Goal: Task Accomplishment & Management: Manage account settings

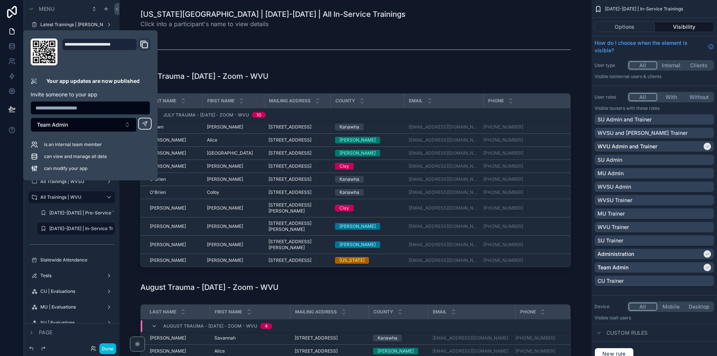
scroll to position [22, 0]
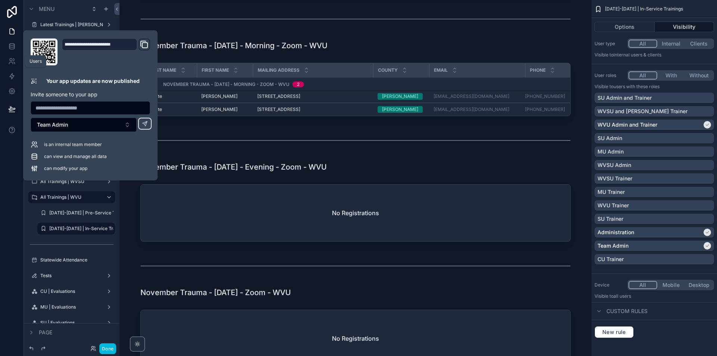
click at [15, 62] on icon at bounding box center [11, 61] width 7 height 7
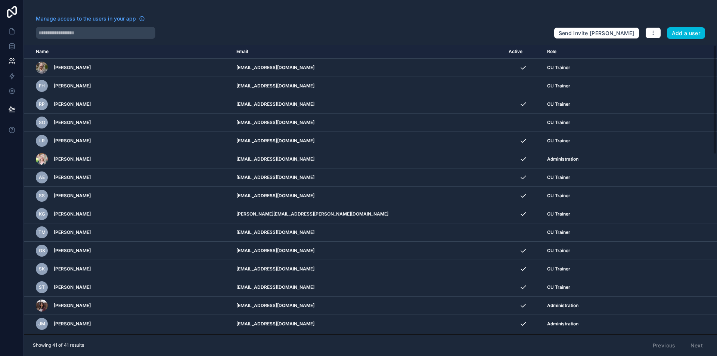
click at [685, 33] on button "Add a user" at bounding box center [686, 33] width 38 height 12
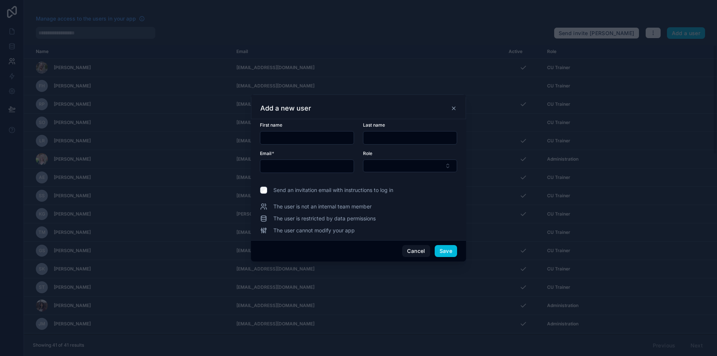
click at [309, 141] on input "text" at bounding box center [306, 138] width 93 height 10
paste input "**********"
type input "***"
paste input "**********"
type input "********"
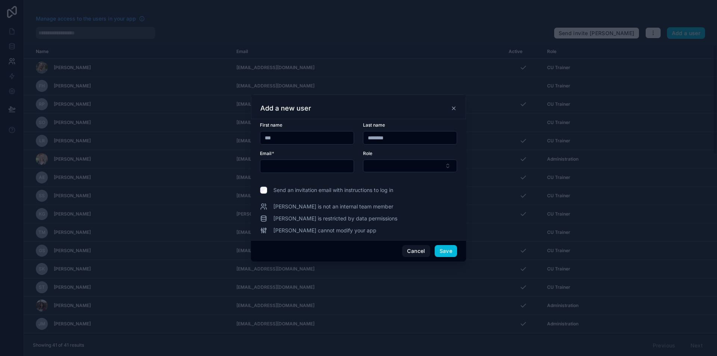
paste input "**********"
type input "**********"
click at [385, 166] on button "Select Button" at bounding box center [410, 166] width 94 height 13
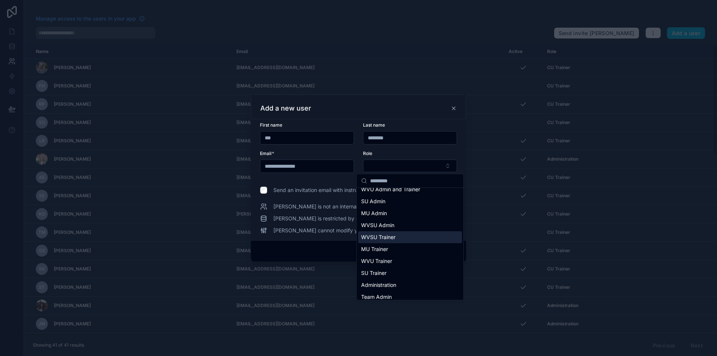
scroll to position [46, 0]
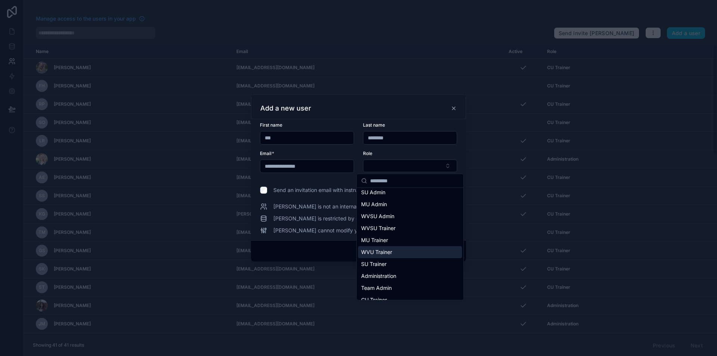
click at [399, 246] on div "WVU Trainer" at bounding box center [410, 252] width 104 height 12
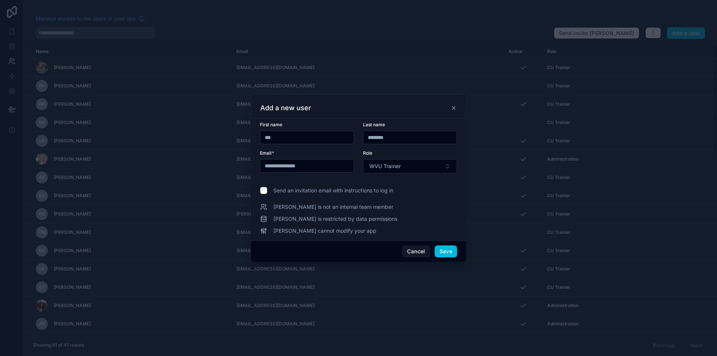
click at [395, 169] on span "WVU Trainer" at bounding box center [385, 166] width 31 height 7
click at [354, 102] on div "Add a new user" at bounding box center [358, 106] width 215 height 25
click at [427, 168] on button "WVU Trainer" at bounding box center [410, 166] width 94 height 14
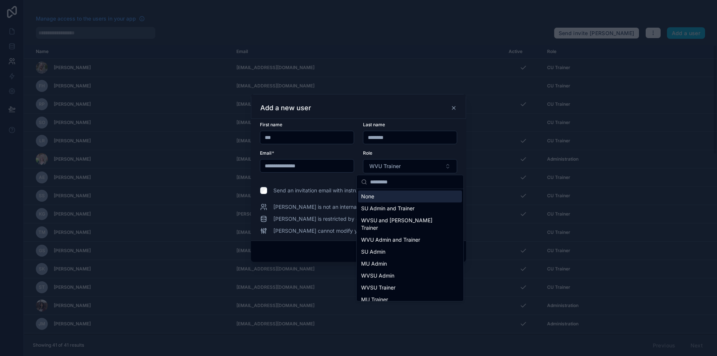
click at [427, 168] on button "WVU Trainer" at bounding box center [410, 166] width 94 height 14
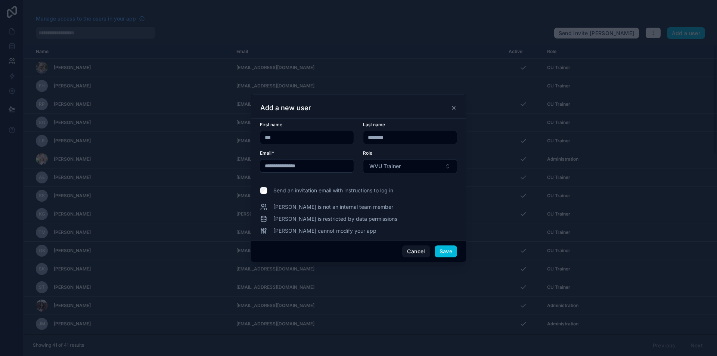
click at [418, 164] on button "WVU Trainer" at bounding box center [410, 166] width 94 height 14
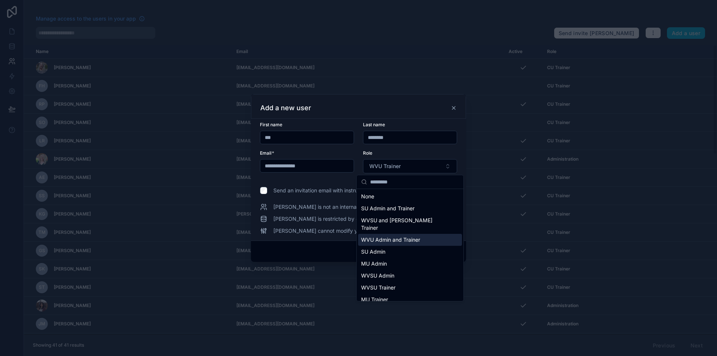
click at [403, 236] on span "WVU Admin and Trainer" at bounding box center [390, 239] width 59 height 7
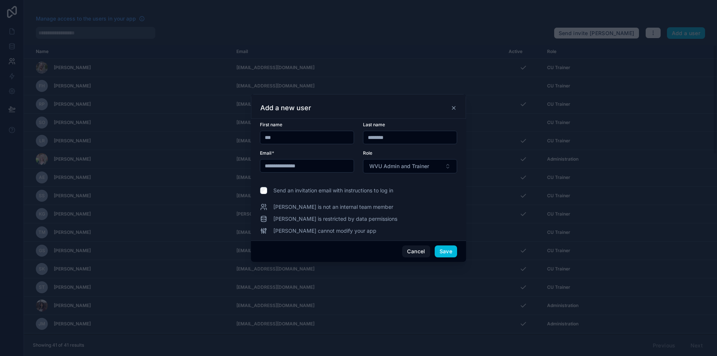
click at [402, 166] on span "WVU Admin and Trainer" at bounding box center [400, 166] width 60 height 7
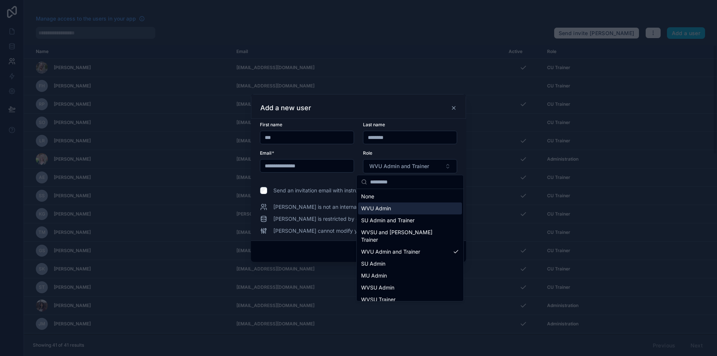
click at [407, 208] on div "WVU Admin" at bounding box center [410, 209] width 104 height 12
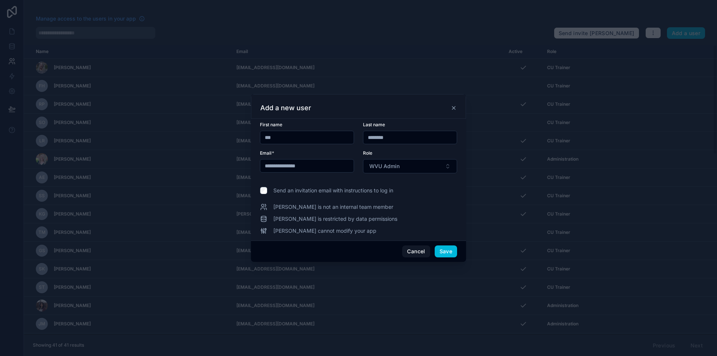
click at [447, 252] on button "Save" at bounding box center [446, 252] width 22 height 12
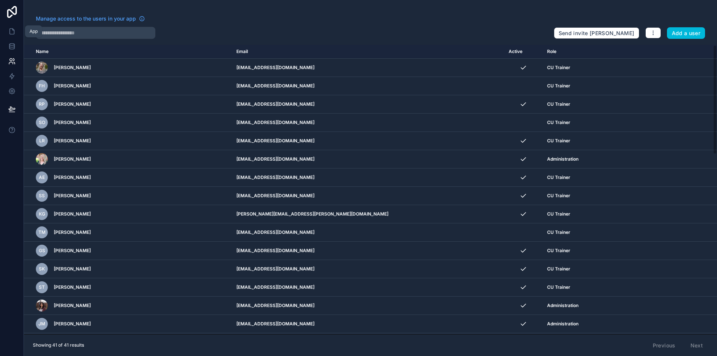
click at [14, 36] on link at bounding box center [12, 31] width 24 height 15
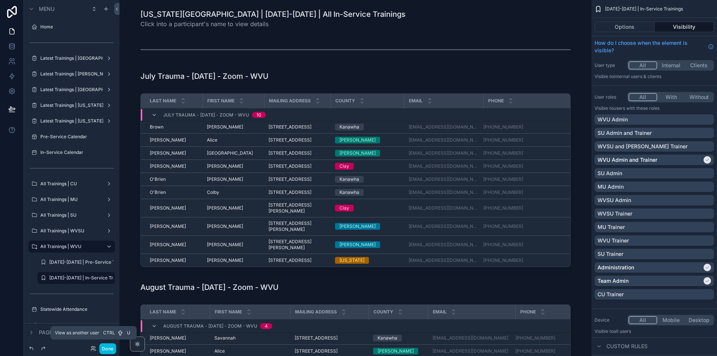
click at [92, 348] on icon at bounding box center [93, 349] width 6 height 6
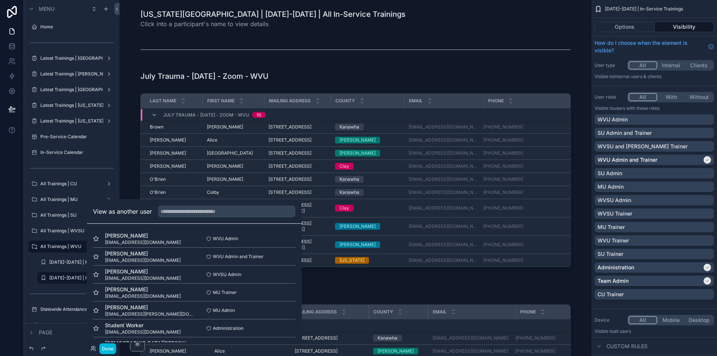
click at [0, 0] on button "Select" at bounding box center [0, 0] width 0 height 0
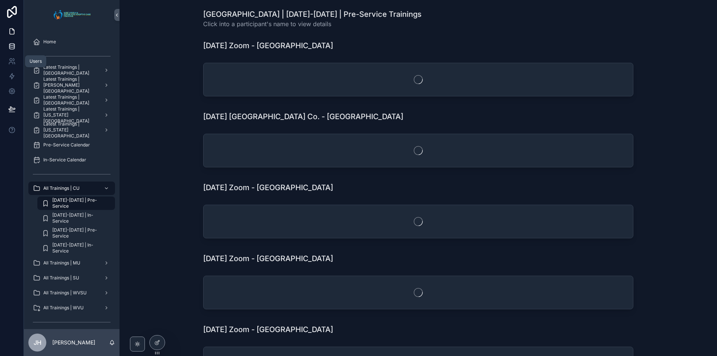
click at [12, 44] on icon at bounding box center [11, 45] width 5 height 2
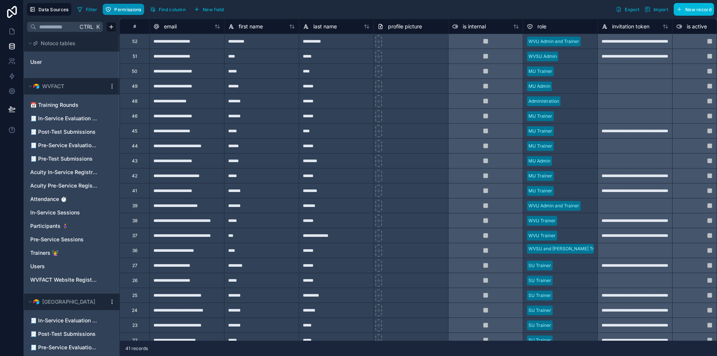
click at [129, 5] on button "Permissions" at bounding box center [123, 9] width 41 height 11
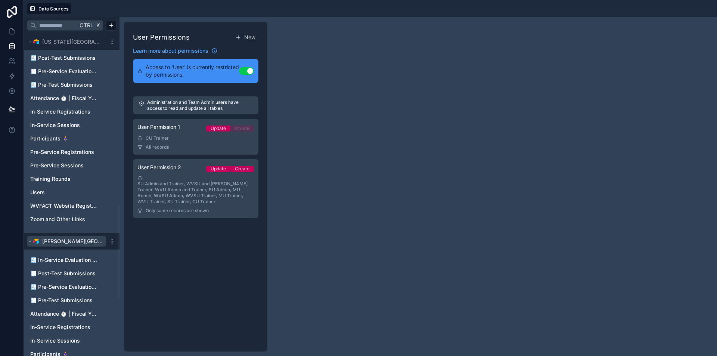
scroll to position [598, 0]
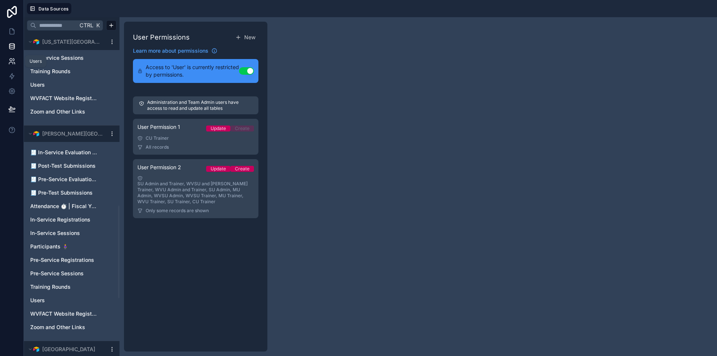
click at [11, 60] on icon at bounding box center [11, 61] width 7 height 7
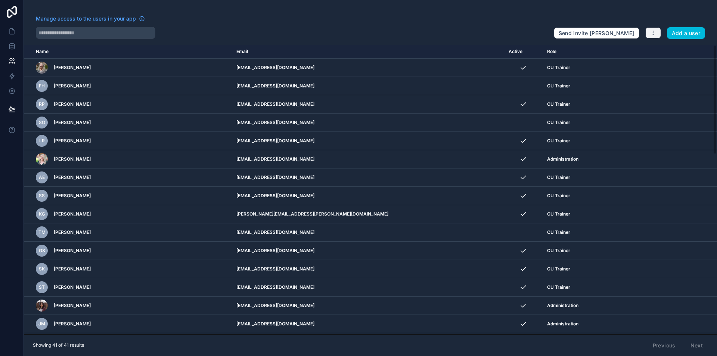
click at [652, 34] on icon "button" at bounding box center [654, 33] width 6 height 6
click at [663, 48] on link "Manage roles" at bounding box center [671, 50] width 52 height 12
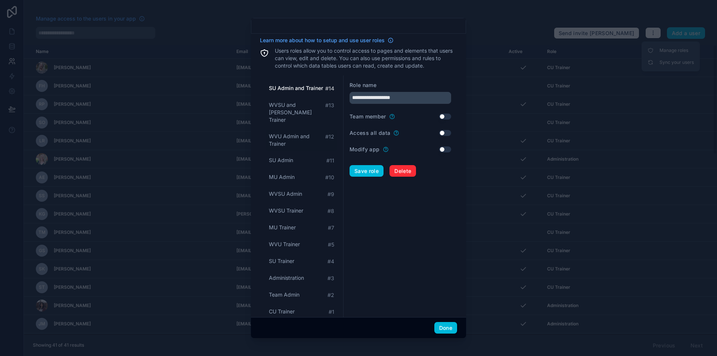
click at [284, 133] on span "WVU Admin and Trainer" at bounding box center [297, 140] width 56 height 15
click at [302, 155] on div "SU Admin # 11" at bounding box center [301, 161] width 71 height 14
click at [295, 170] on div "MU Admin # 10" at bounding box center [301, 177] width 71 height 14
type input "********"
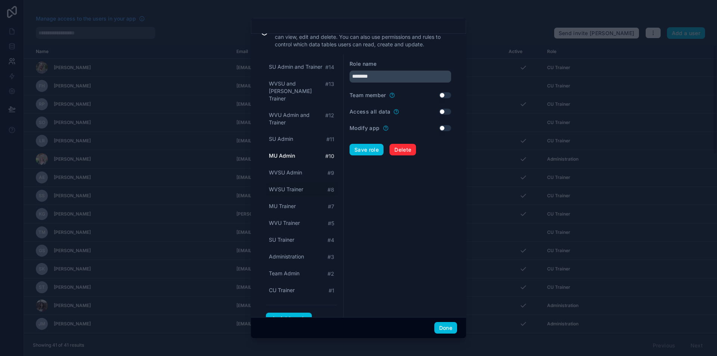
scroll to position [33, 0]
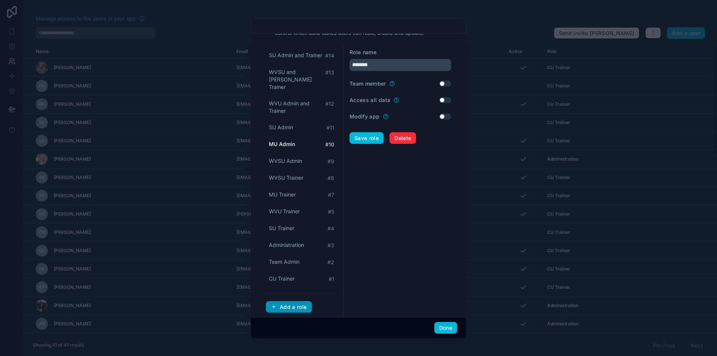
click at [287, 304] on div "Add a role" at bounding box center [289, 307] width 36 height 7
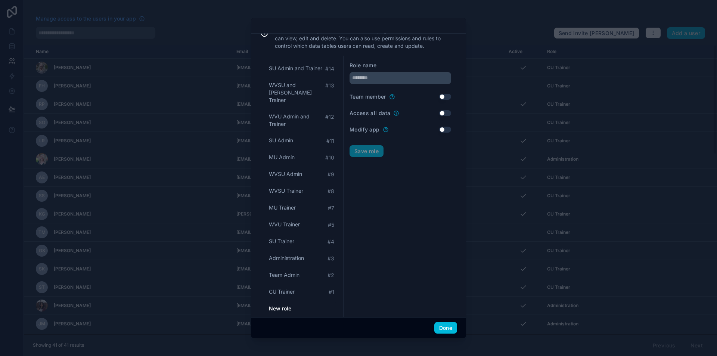
scroll to position [0, 0]
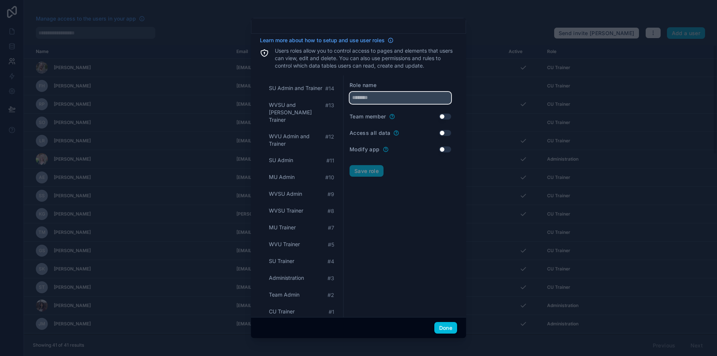
click at [374, 99] on input "text" at bounding box center [401, 98] width 102 height 12
type input "*********"
click at [373, 170] on button "Save role" at bounding box center [367, 171] width 34 height 12
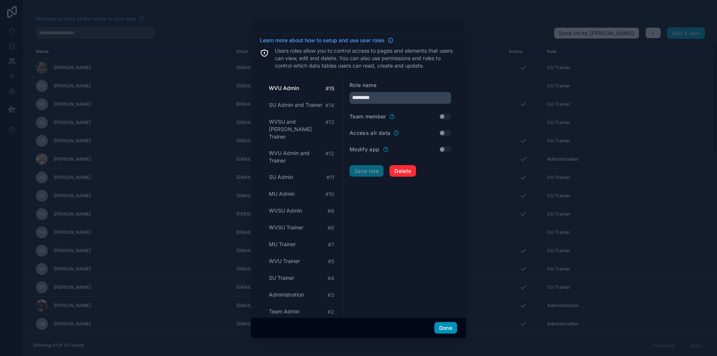
click at [450, 330] on button "Done" at bounding box center [446, 328] width 23 height 12
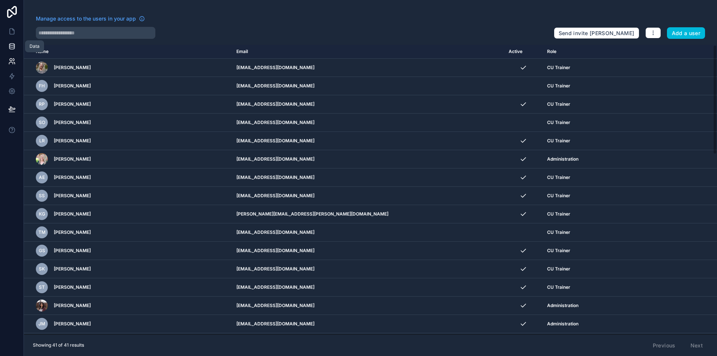
click at [16, 45] on link at bounding box center [12, 46] width 24 height 15
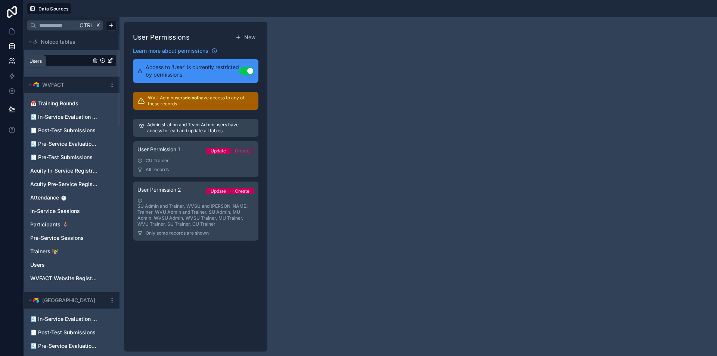
click at [13, 62] on icon at bounding box center [11, 61] width 7 height 7
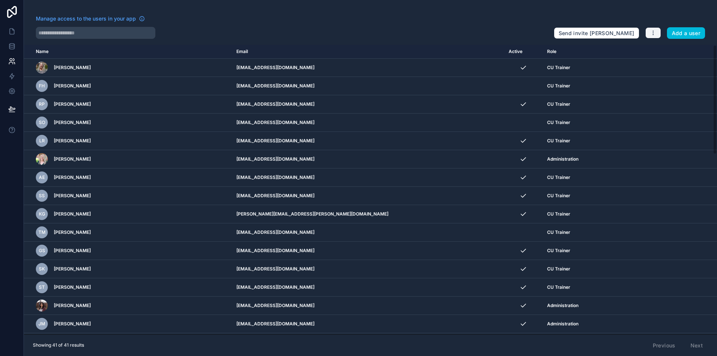
click at [650, 31] on button "button" at bounding box center [654, 32] width 16 height 11
click at [671, 48] on link "Manage roles" at bounding box center [671, 50] width 52 height 12
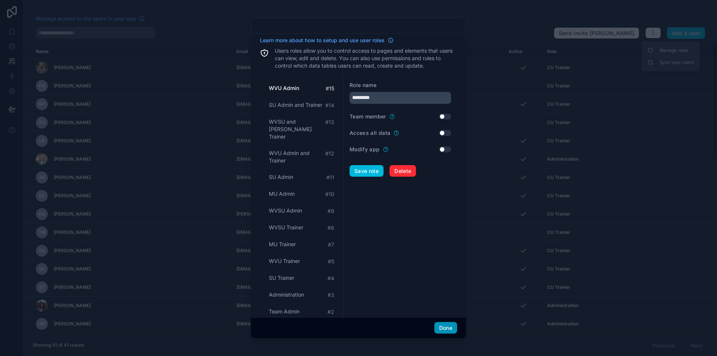
click at [442, 326] on button "Done" at bounding box center [446, 328] width 23 height 12
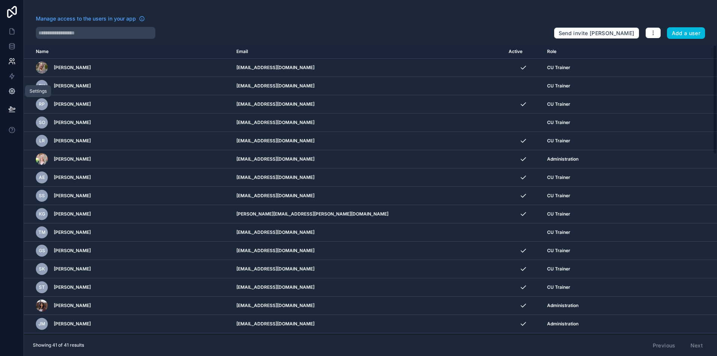
click at [12, 90] on icon at bounding box center [11, 90] width 7 height 7
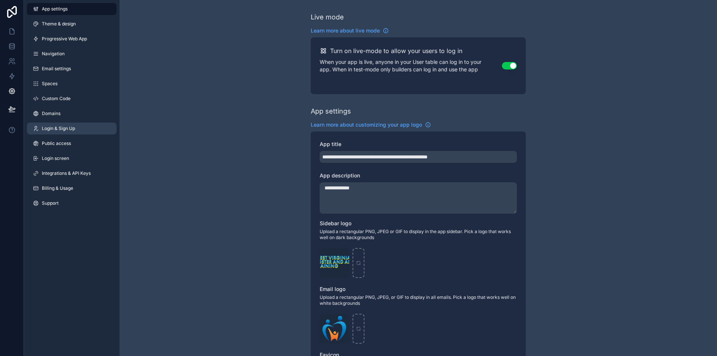
click at [88, 126] on link "Login & Sign Up" at bounding box center [72, 129] width 90 height 12
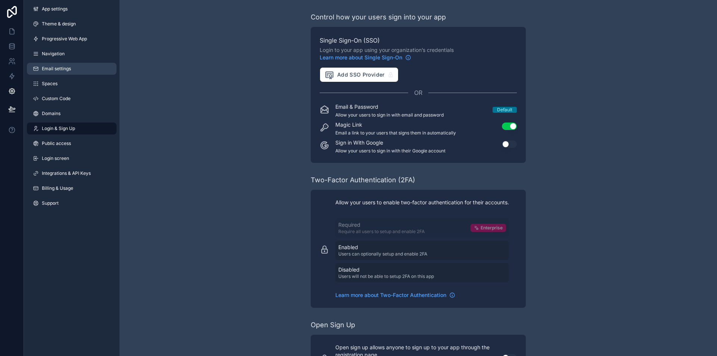
click at [96, 70] on link "Email settings" at bounding box center [72, 69] width 90 height 12
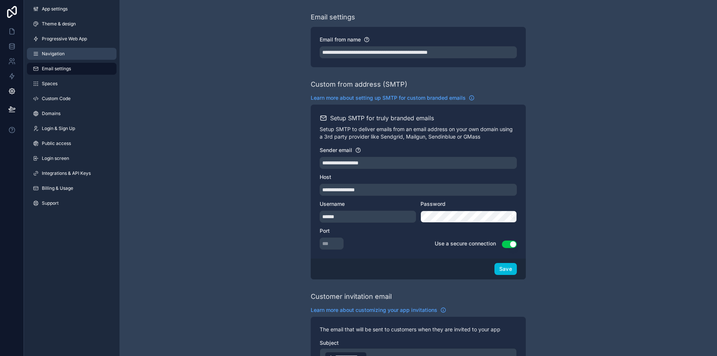
click at [93, 52] on link "Navigation" at bounding box center [72, 54] width 90 height 12
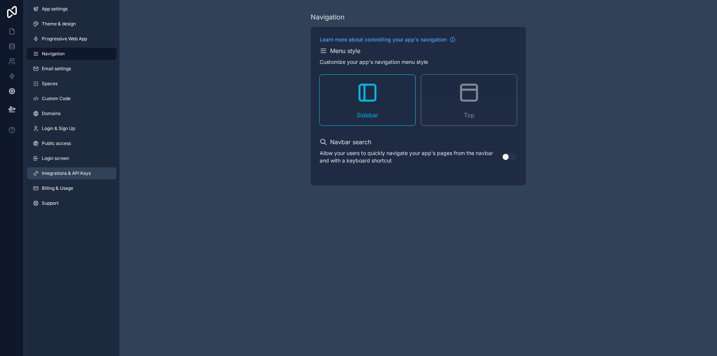
click at [71, 171] on span "Integrations & API Keys" at bounding box center [66, 173] width 49 height 6
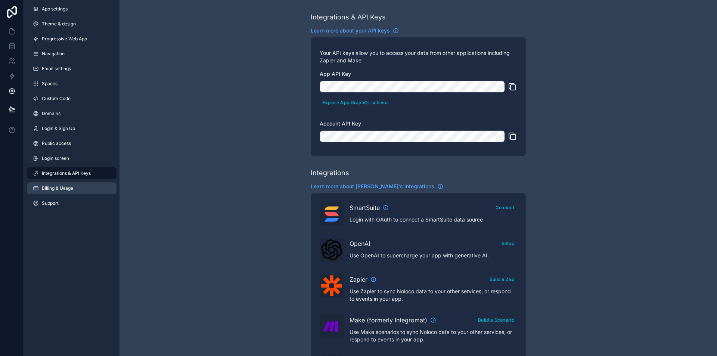
click at [70, 184] on link "Billing & Usage" at bounding box center [72, 188] width 90 height 12
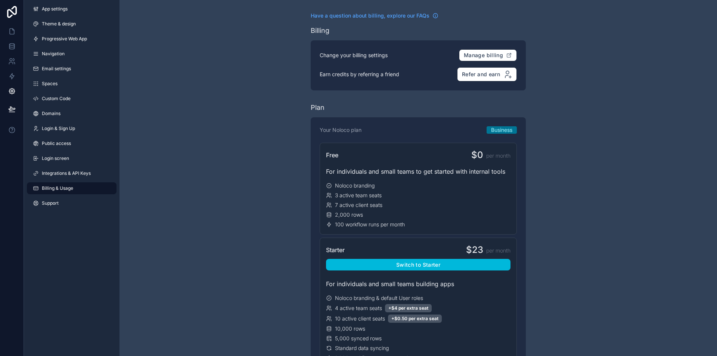
click at [73, 136] on div "App settings Theme & design Progressive Web App Navigation Email settings Space…" at bounding box center [72, 107] width 96 height 215
click at [74, 141] on link "Public access" at bounding box center [72, 144] width 90 height 12
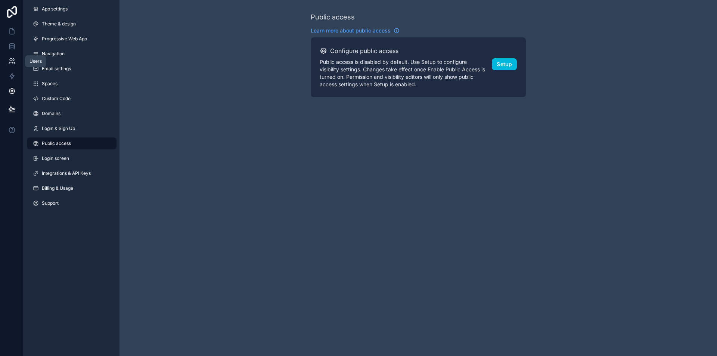
click at [12, 62] on icon at bounding box center [11, 61] width 7 height 7
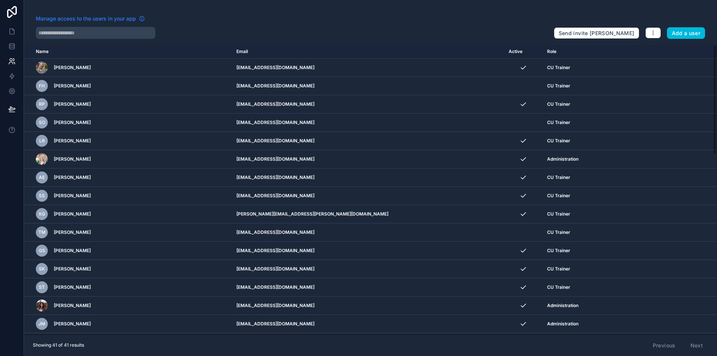
click at [109, 16] on span "Manage access to the users in your app" at bounding box center [86, 18] width 100 height 7
click at [655, 34] on icon "button" at bounding box center [654, 33] width 6 height 6
click at [243, 24] on div "Manage access to the users in your app" at bounding box center [292, 21] width 512 height 12
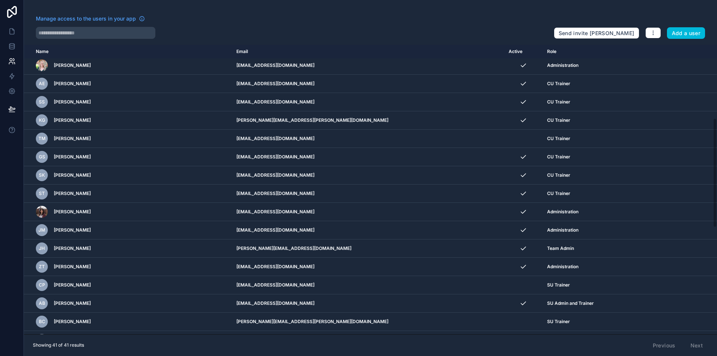
scroll to position [26, 0]
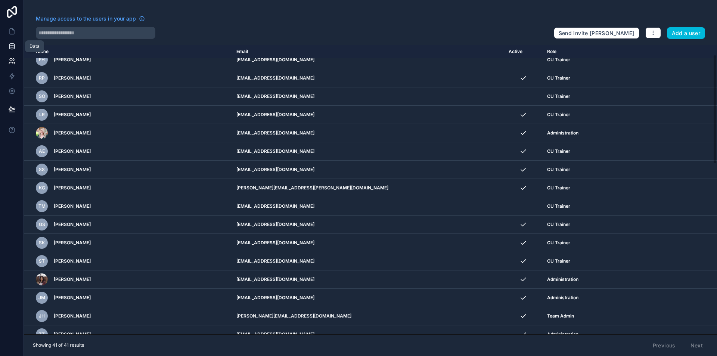
click at [13, 50] on link at bounding box center [12, 46] width 24 height 15
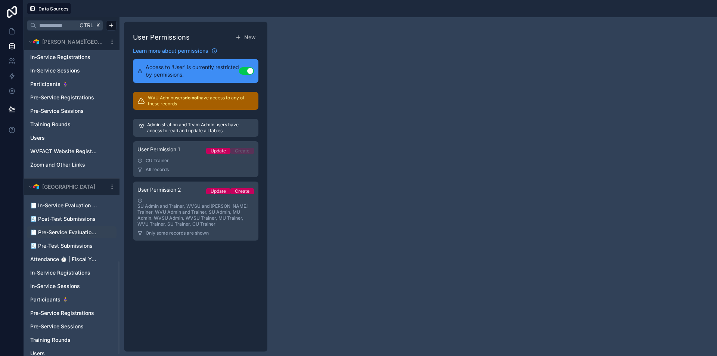
scroll to position [799, 0]
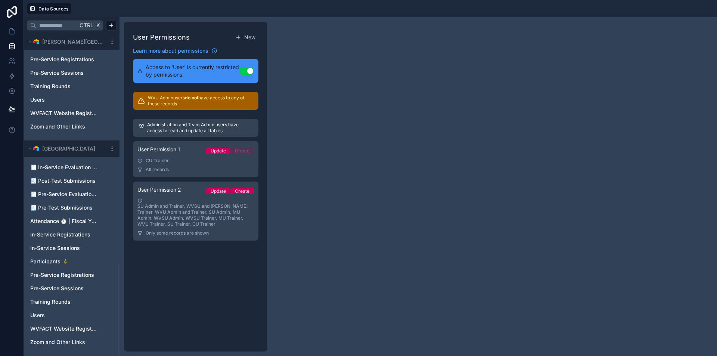
drag, startPoint x: 352, startPoint y: 240, endPoint x: 333, endPoint y: 105, distance: 136.3
click at [330, 161] on div "User Permissions New Learn more about permissions Access to 'User' is currently…" at bounding box center [419, 186] width 598 height 339
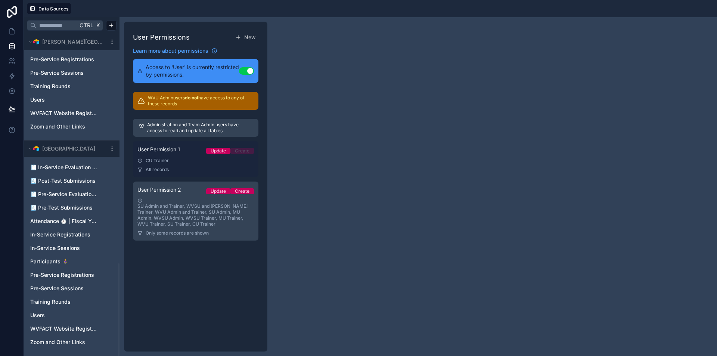
click at [189, 165] on link "User Permission 1 Update Create CU Trainer All records" at bounding box center [196, 159] width 126 height 36
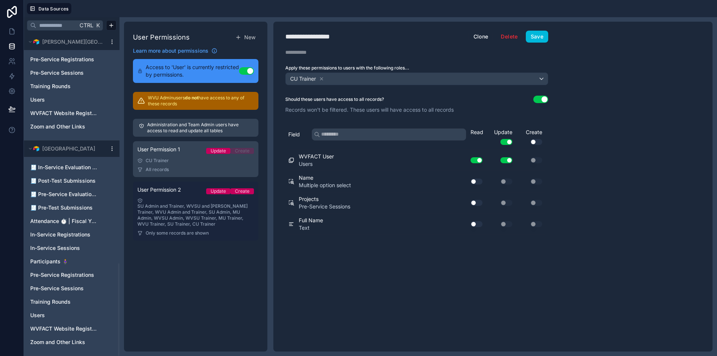
click at [169, 214] on div "SU Admin and Trainer, WVSU and Marshall Trainer, WVU Admin and Trainer, SU Admi…" at bounding box center [196, 212] width 117 height 29
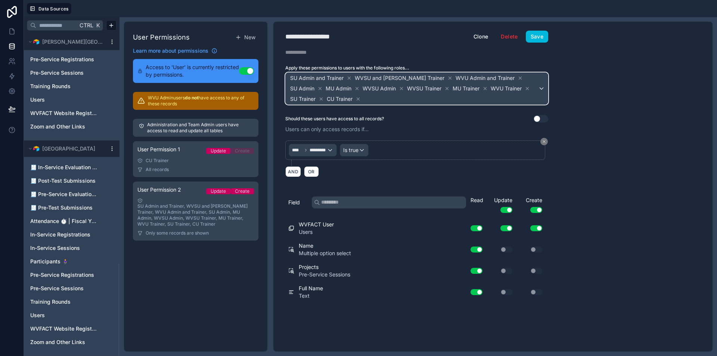
click at [541, 87] on div "SU Admin and Trainer WVSU and Marshall Trainer WVU Admin and Trainer SU Admin M…" at bounding box center [417, 88] width 262 height 31
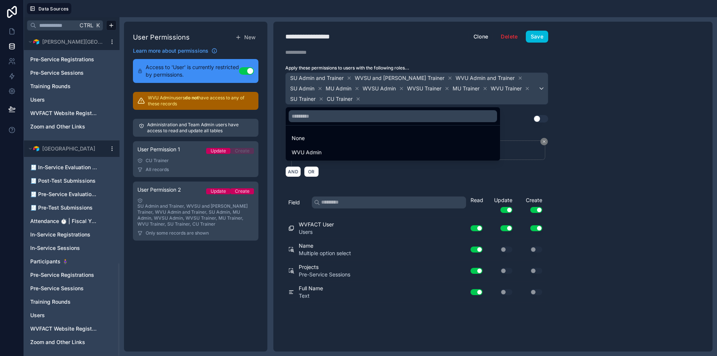
click at [321, 148] on div "WVU Admin" at bounding box center [393, 152] width 203 height 9
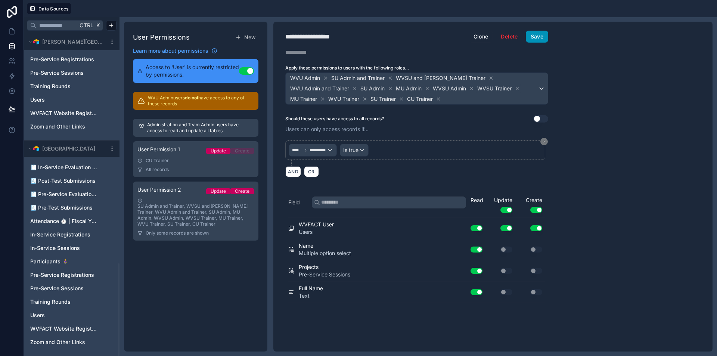
click at [534, 41] on button "Save" at bounding box center [537, 37] width 22 height 12
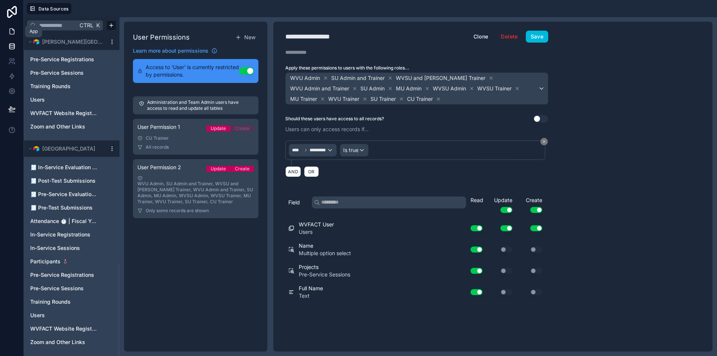
click at [15, 31] on icon at bounding box center [11, 31] width 7 height 7
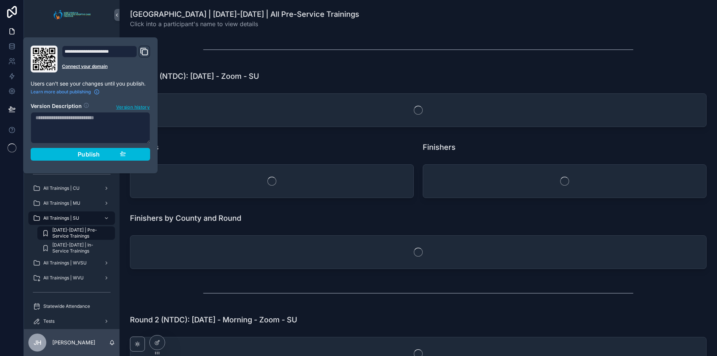
type input "**********"
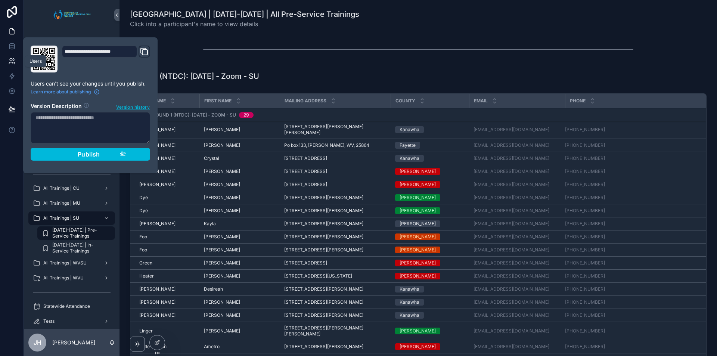
click at [16, 63] on link at bounding box center [12, 61] width 24 height 15
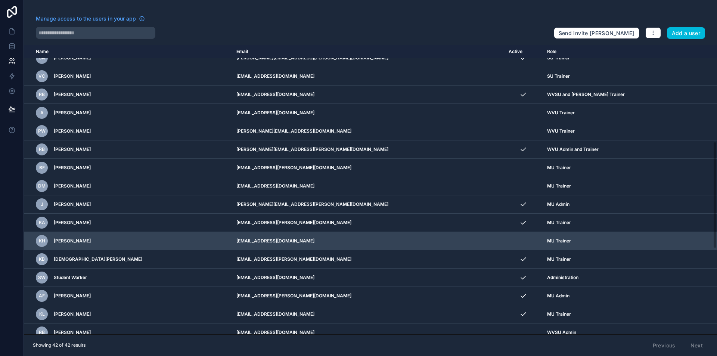
scroll to position [493, 0]
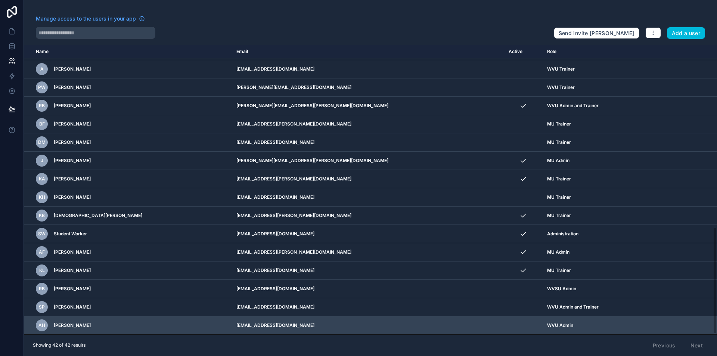
click at [0, 0] on icon "scrollable content" at bounding box center [0, 0] width 0 height 0
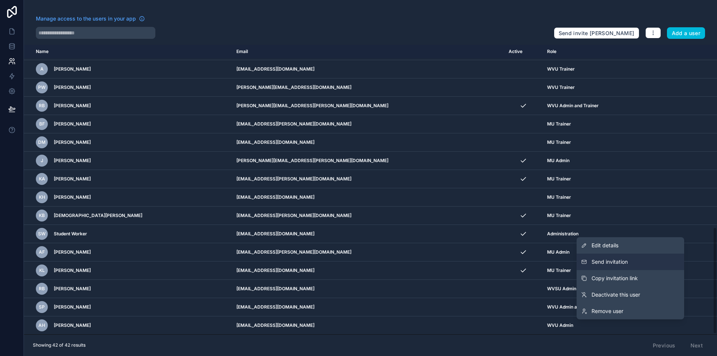
click at [624, 264] on span "Send invitation" at bounding box center [610, 261] width 36 height 7
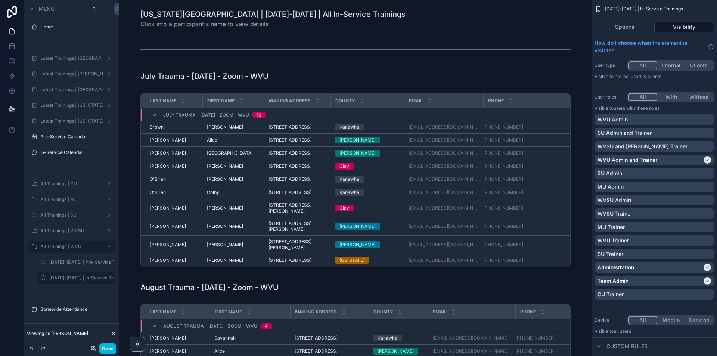
click at [0, 0] on icon "scrollable content" at bounding box center [0, 0] width 0 height 0
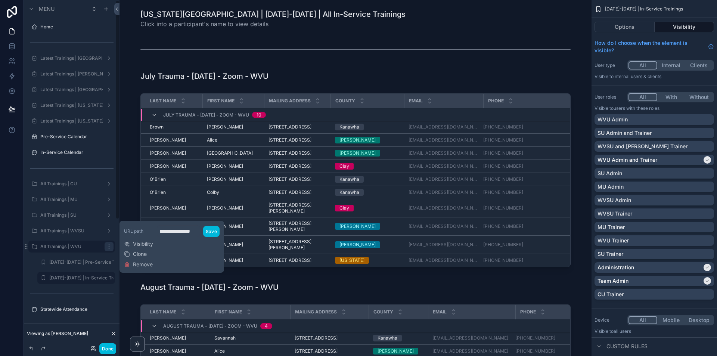
click at [142, 244] on span "Visibility" at bounding box center [143, 243] width 20 height 7
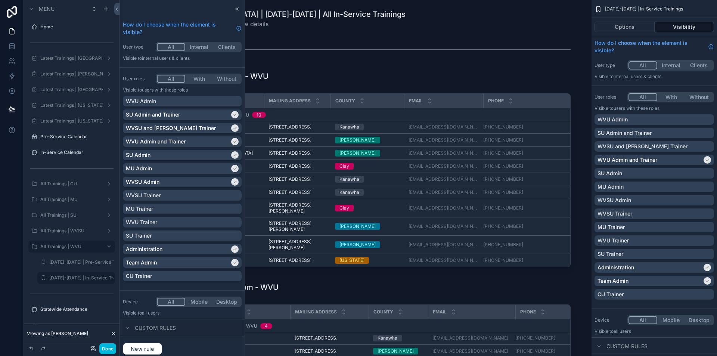
click at [231, 101] on div "WVU Admin" at bounding box center [182, 101] width 113 height 7
click at [0, 0] on icon "scrollable content" at bounding box center [0, 0] width 0 height 0
click at [0, 0] on button "scrollable content" at bounding box center [0, 0] width 0 height 0
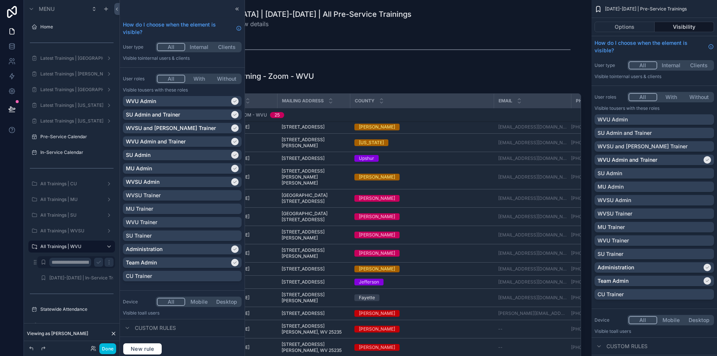
click at [707, 120] on div "WVU Admin" at bounding box center [655, 119] width 114 height 7
click at [78, 281] on label "[DATE]-[DATE] | In-Service Trainings" at bounding box center [81, 278] width 64 height 6
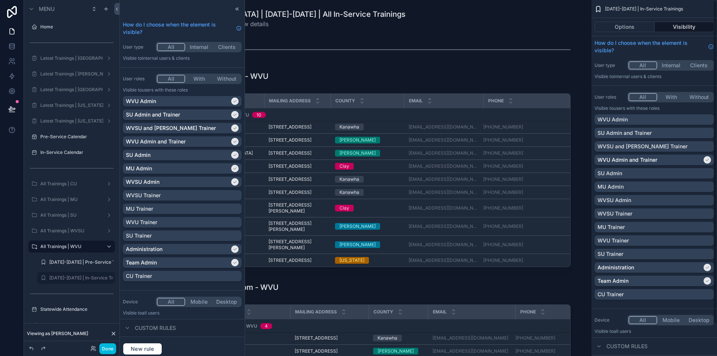
click at [710, 118] on div "WVU Admin" at bounding box center [655, 119] width 114 height 7
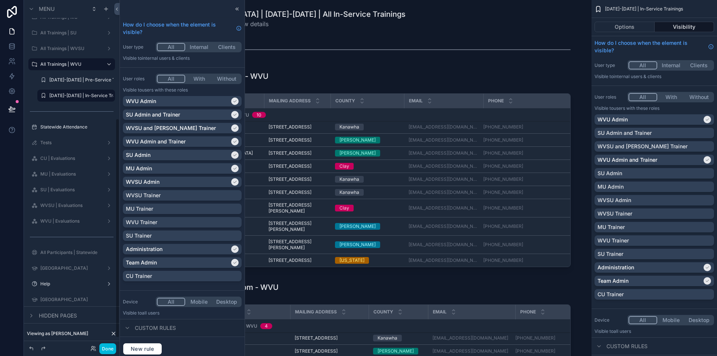
scroll to position [187, 0]
click at [73, 138] on label "Tests" at bounding box center [70, 138] width 60 height 6
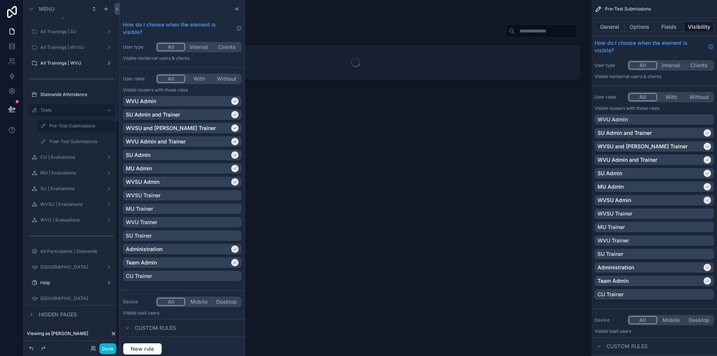
scroll to position [183, 0]
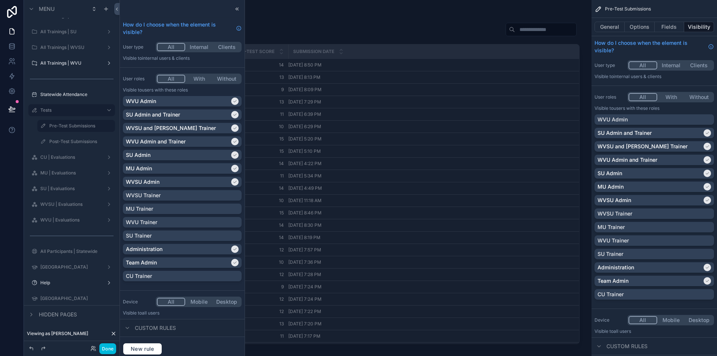
click at [0, 0] on icon "scrollable content" at bounding box center [0, 0] width 0 height 0
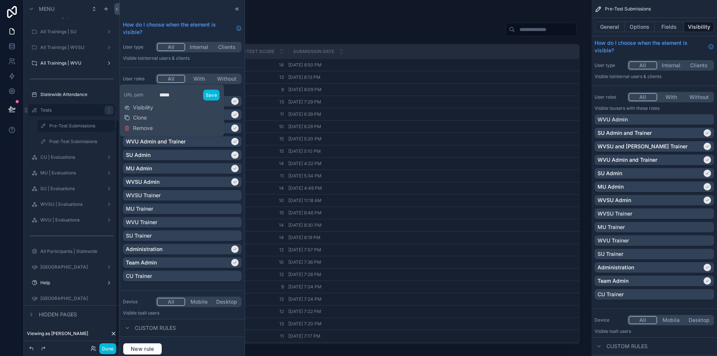
click at [148, 109] on span "Visibility" at bounding box center [143, 107] width 20 height 7
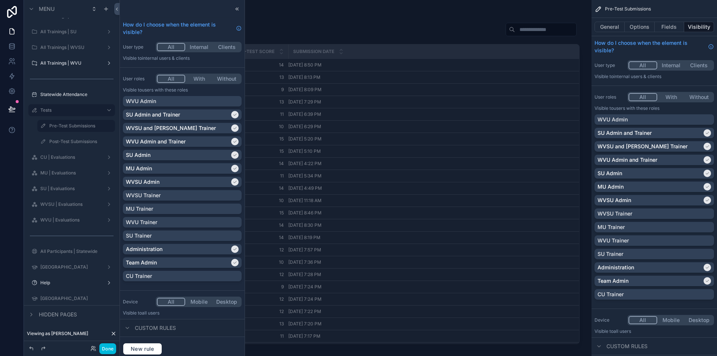
click at [233, 100] on div "WVU Admin" at bounding box center [182, 101] width 113 height 7
click at [75, 129] on label "Pre-Test Submissions" at bounding box center [79, 126] width 61 height 6
click at [703, 121] on div "WVU Admin" at bounding box center [655, 119] width 114 height 7
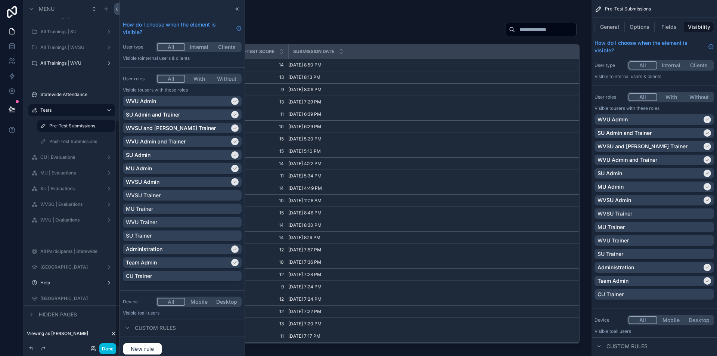
click at [70, 141] on label "Post-Test Submissions" at bounding box center [79, 142] width 61 height 6
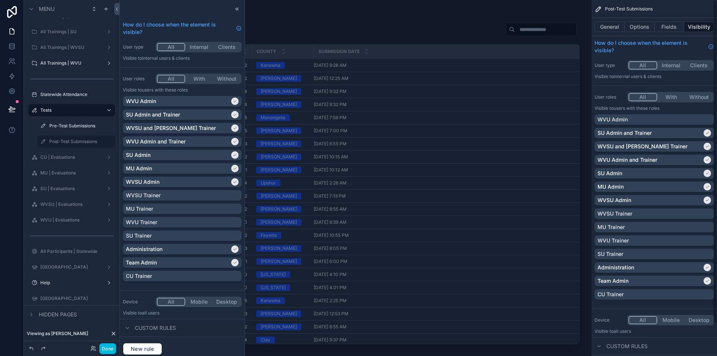
click at [705, 119] on div "WVU Admin" at bounding box center [655, 119] width 114 height 7
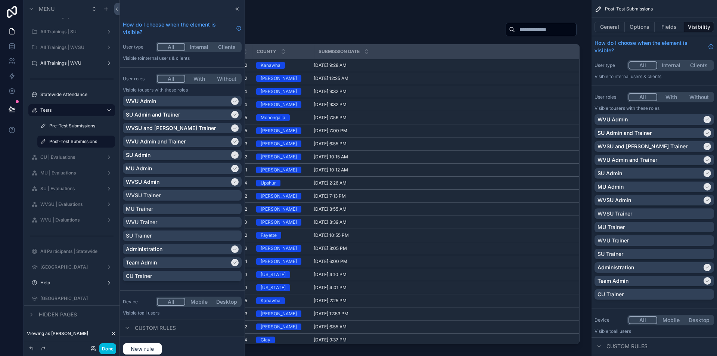
click at [72, 159] on label "CU | Evaluations" at bounding box center [70, 157] width 60 height 6
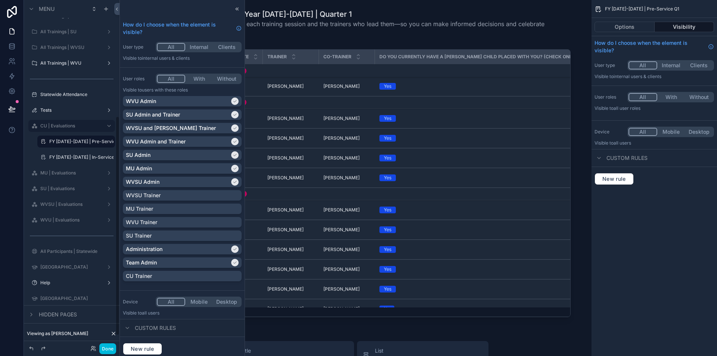
click at [0, 0] on icon "scrollable content" at bounding box center [0, 0] width 0 height 0
click at [150, 124] on span "Visibility" at bounding box center [143, 123] width 20 height 7
click at [234, 101] on div "WVU Admin" at bounding box center [182, 101] width 113 height 7
click at [86, 141] on label "FY [DATE]-[DATE] | Pre-Service Q1" at bounding box center [81, 142] width 64 height 6
click at [635, 30] on button "Options" at bounding box center [625, 27] width 60 height 10
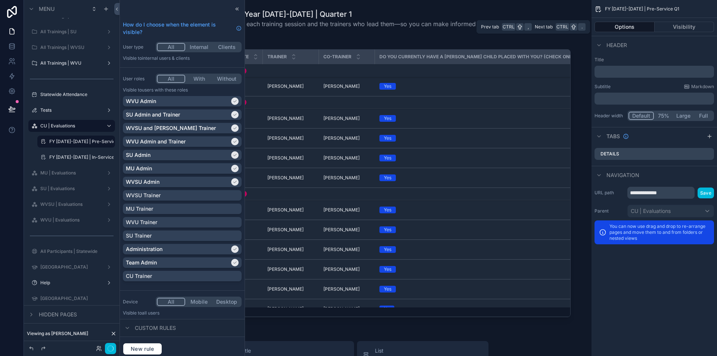
click at [679, 31] on button "Visibility" at bounding box center [685, 27] width 60 height 10
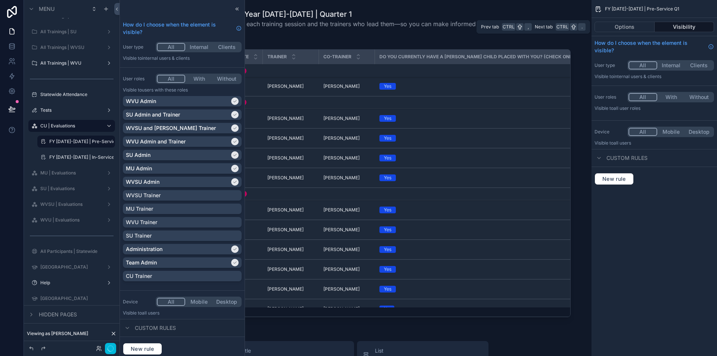
click at [639, 23] on button "Options" at bounding box center [625, 27] width 60 height 10
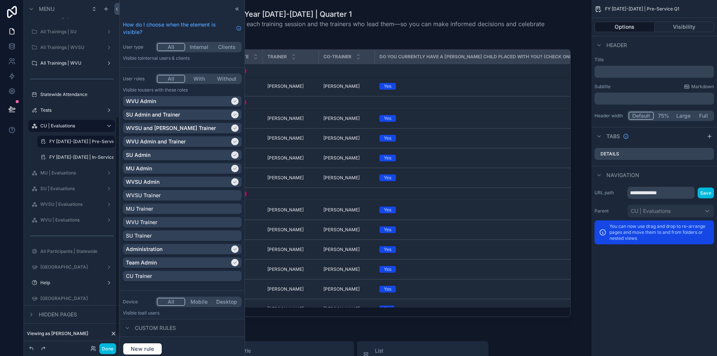
click at [78, 160] on div "FY [DATE]-[DATE] | In-Service Evaluations" at bounding box center [81, 157] width 64 height 6
click at [71, 159] on label "FY [DATE]-[DATE] | In-Service Evaluations" at bounding box center [81, 157] width 64 height 6
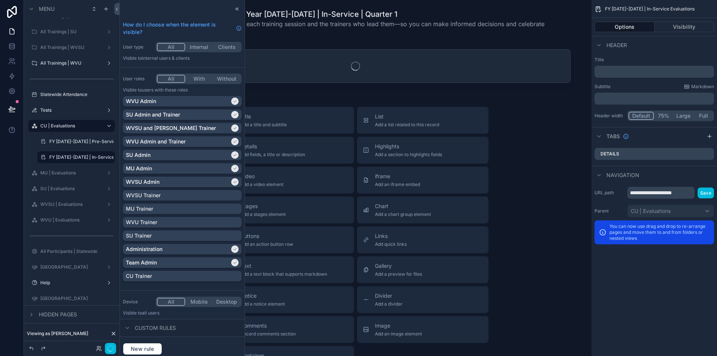
click at [680, 27] on button "Visibility" at bounding box center [685, 27] width 60 height 10
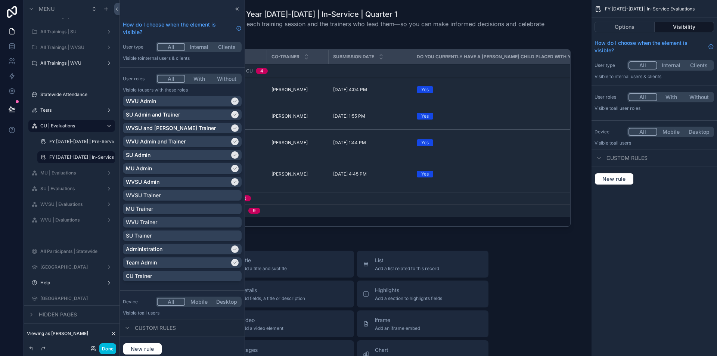
click at [68, 175] on label "MU | Evaluations" at bounding box center [70, 173] width 60 height 6
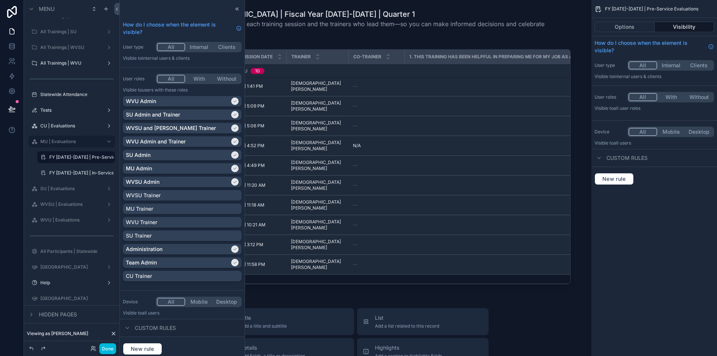
click at [0, 0] on icon "scrollable content" at bounding box center [0, 0] width 0 height 0
click at [148, 138] on span "Visibility" at bounding box center [143, 138] width 20 height 7
click at [232, 104] on div "WVU Admin" at bounding box center [182, 101] width 113 height 7
click at [0, 0] on icon "scrollable content" at bounding box center [0, 0] width 0 height 0
click at [144, 186] on span "Visibility" at bounding box center [143, 185] width 20 height 7
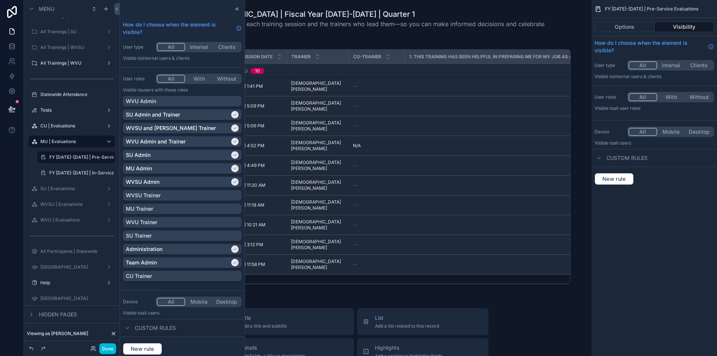
click at [229, 100] on div "WVU Admin" at bounding box center [182, 101] width 113 height 7
click at [72, 188] on label "SU | Evaluations" at bounding box center [70, 189] width 60 height 6
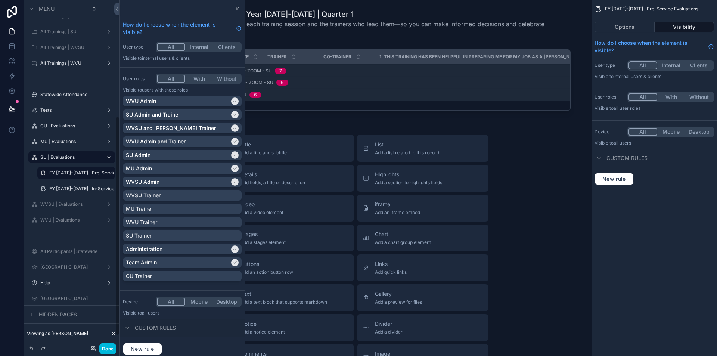
click at [0, 0] on icon "scrollable content" at bounding box center [0, 0] width 0 height 0
click at [100, 157] on label "SU | Evaluations" at bounding box center [70, 157] width 60 height 6
click at [0, 0] on icon "scrollable content" at bounding box center [0, 0] width 0 height 0
click at [140, 225] on span "Visibility" at bounding box center [143, 227] width 20 height 7
click at [230, 101] on div "WVU Admin" at bounding box center [182, 101] width 113 height 7
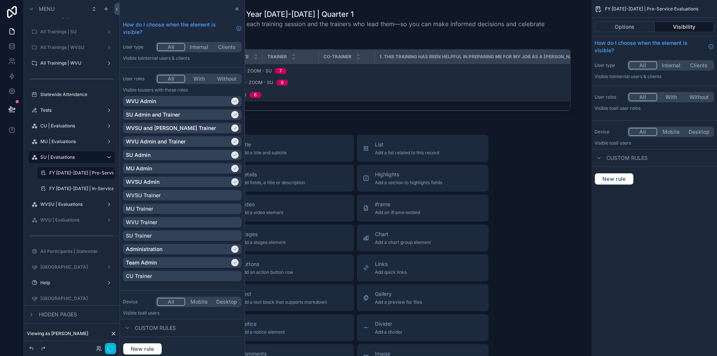
click at [0, 0] on icon "scrollable content" at bounding box center [0, 0] width 0 height 0
click at [141, 218] on span "Visibility" at bounding box center [143, 217] width 20 height 7
click at [231, 103] on div "WVU Admin" at bounding box center [182, 101] width 113 height 7
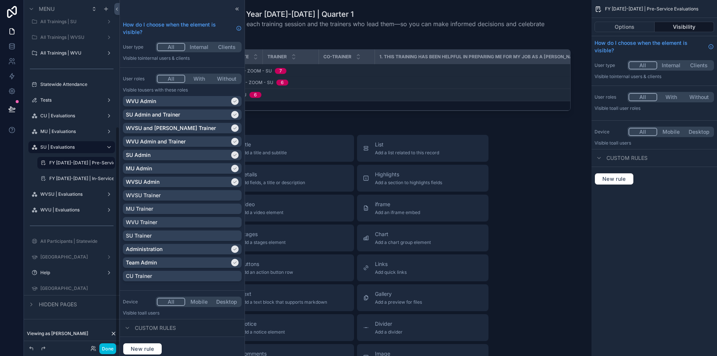
scroll to position [201, 0]
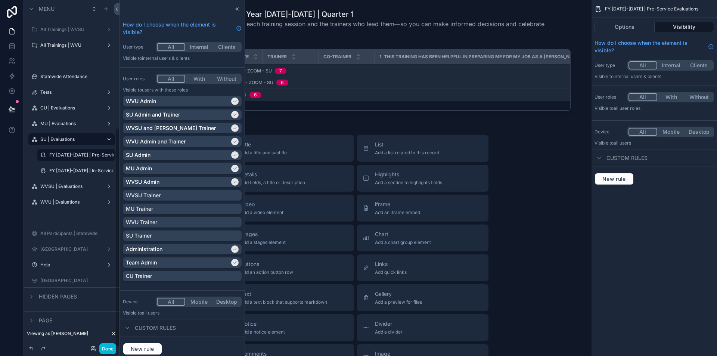
click at [0, 0] on icon "scrollable content" at bounding box center [0, 0] width 0 height 0
click at [151, 263] on span "Visibility" at bounding box center [143, 262] width 20 height 7
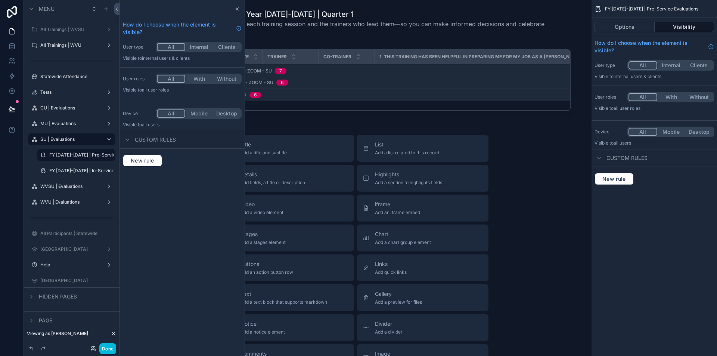
click at [62, 266] on label "Help" at bounding box center [70, 265] width 60 height 6
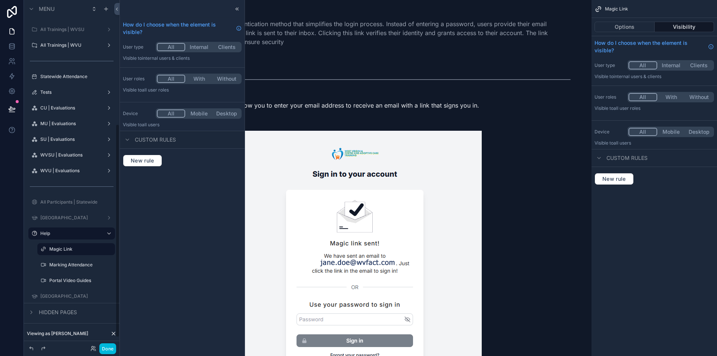
scroll to position [201, 0]
click at [71, 282] on label "Portal Video Guides" at bounding box center [79, 281] width 61 height 6
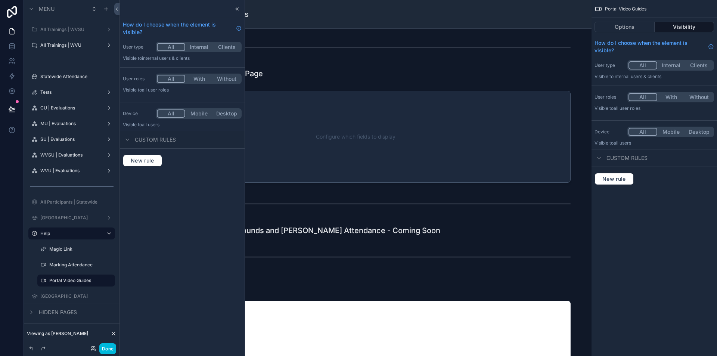
click at [240, 9] on icon at bounding box center [237, 9] width 6 height 6
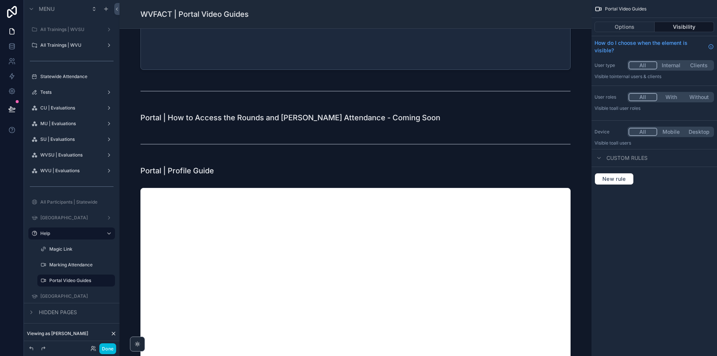
scroll to position [112, 0]
click at [366, 116] on div "scrollable content" at bounding box center [356, 118] width 460 height 16
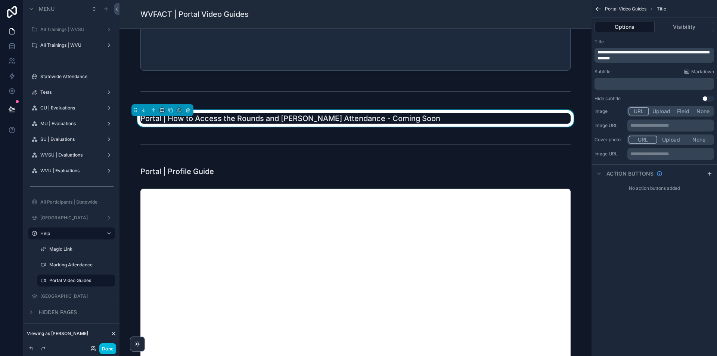
click at [655, 57] on p "**********" at bounding box center [655, 55] width 115 height 12
drag, startPoint x: 661, startPoint y: 56, endPoint x: 624, endPoint y: 56, distance: 37.0
click at [624, 56] on p "**********" at bounding box center [655, 55] width 115 height 12
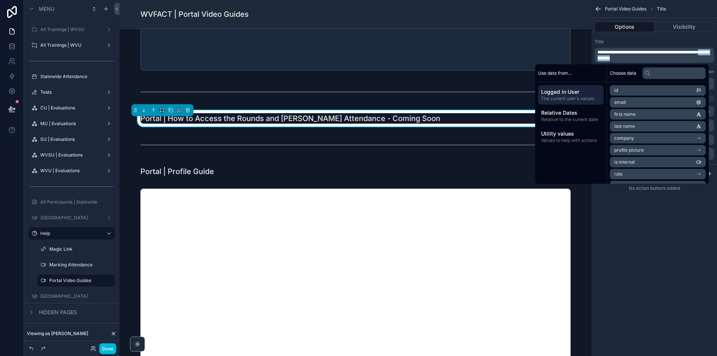
copy span "**********"
click at [308, 166] on div "scrollable content" at bounding box center [356, 171] width 460 height 16
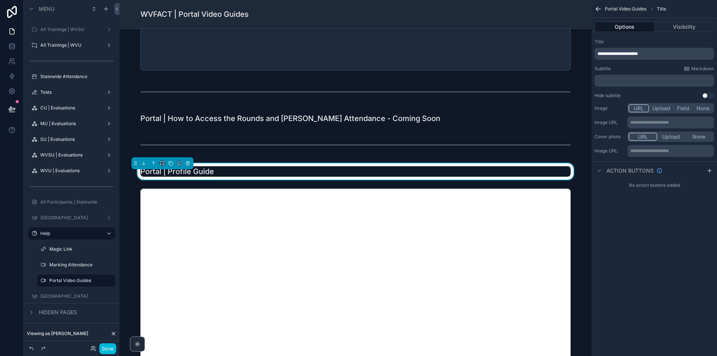
click at [651, 53] on p "**********" at bounding box center [655, 54] width 115 height 6
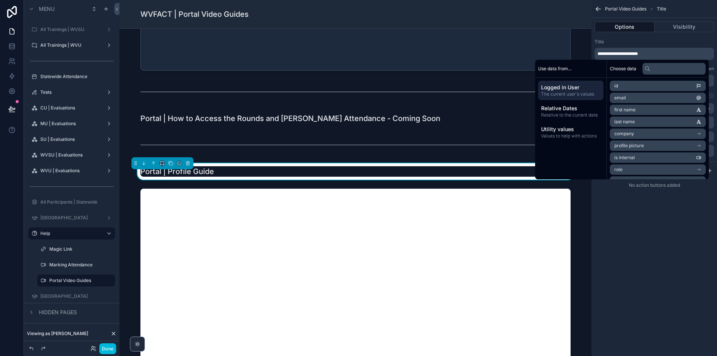
paste div "scrollable content"
click at [642, 52] on span "**********" at bounding box center [630, 54] width 65 height 4
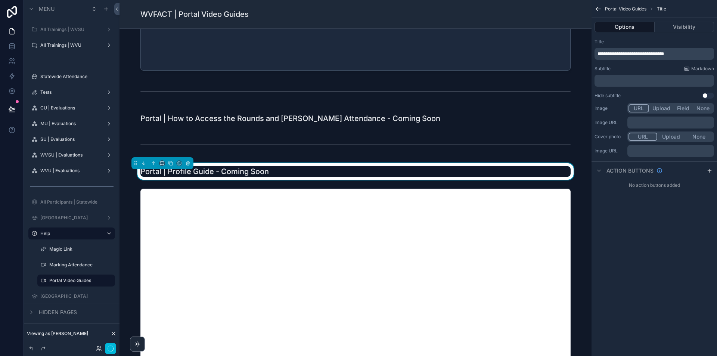
click at [409, 197] on div "scrollable content" at bounding box center [356, 310] width 460 height 248
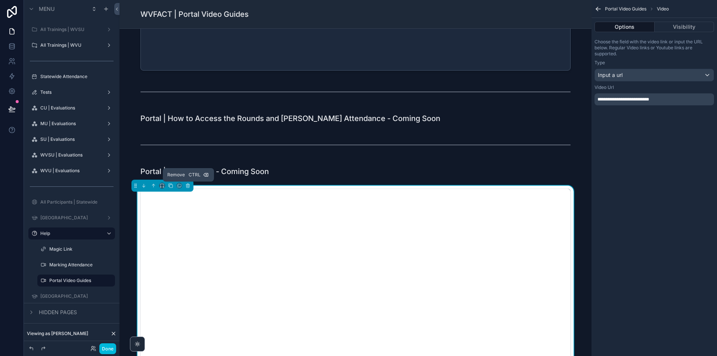
click at [189, 187] on icon "scrollable content" at bounding box center [187, 185] width 5 height 5
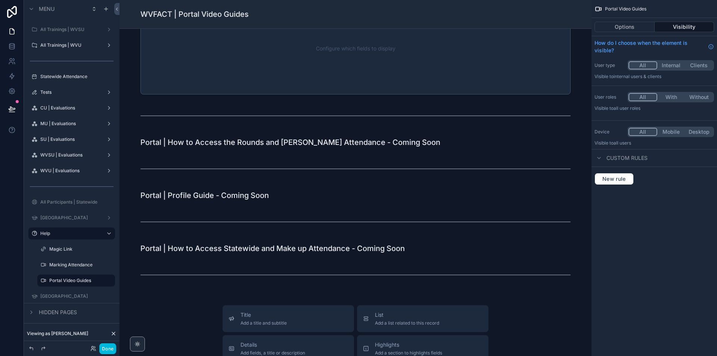
scroll to position [0, 0]
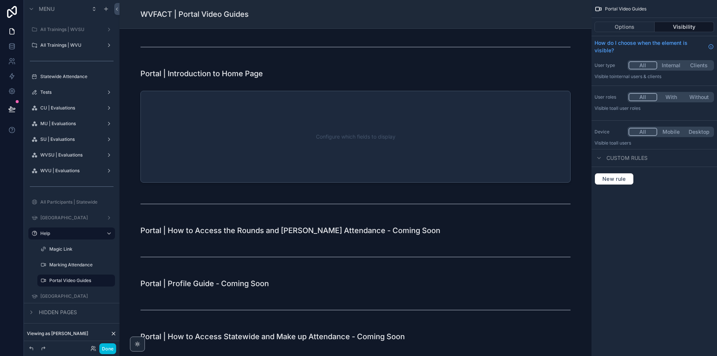
click at [283, 68] on div "scrollable content" at bounding box center [356, 73] width 460 height 16
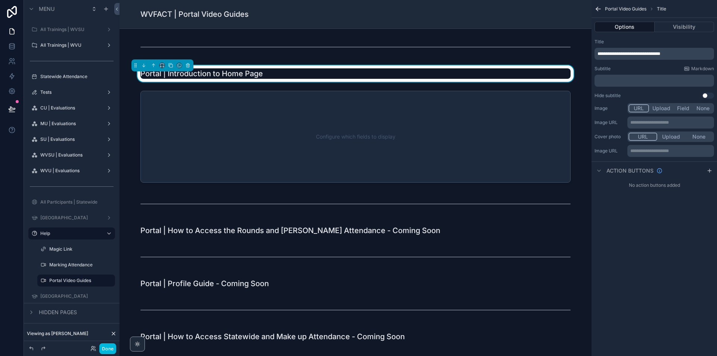
click at [687, 52] on p "**********" at bounding box center [655, 54] width 115 height 6
click at [411, 113] on div "scrollable content" at bounding box center [356, 137] width 460 height 98
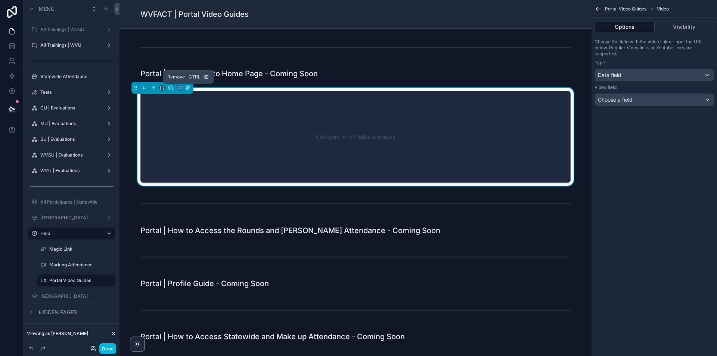
click at [187, 90] on button "scrollable content" at bounding box center [188, 88] width 8 height 8
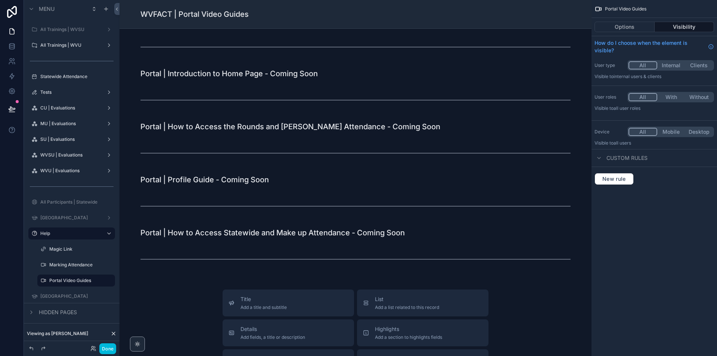
click at [105, 351] on button "Done" at bounding box center [107, 348] width 17 height 11
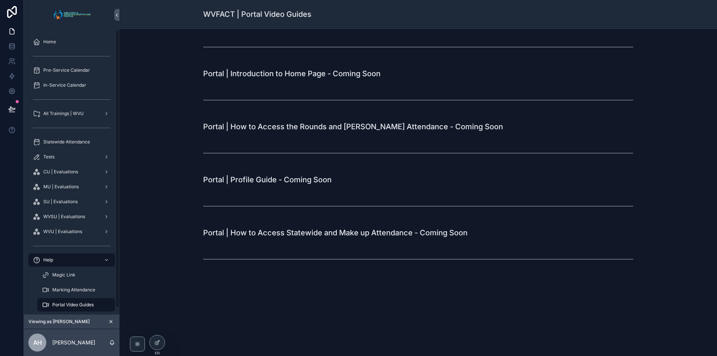
click at [55, 44] on span "Home" at bounding box center [49, 42] width 13 height 6
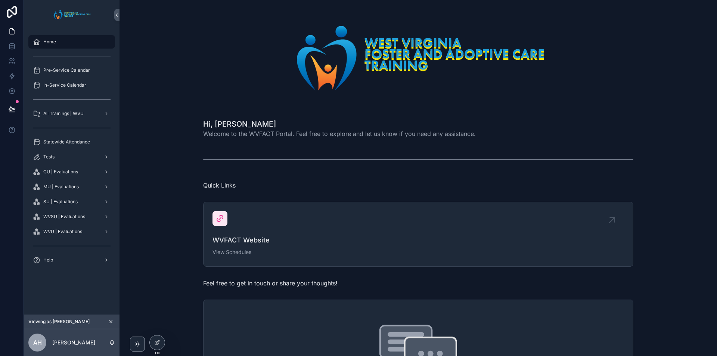
click at [75, 72] on span "Pre-Service Calendar" at bounding box center [66, 70] width 47 height 6
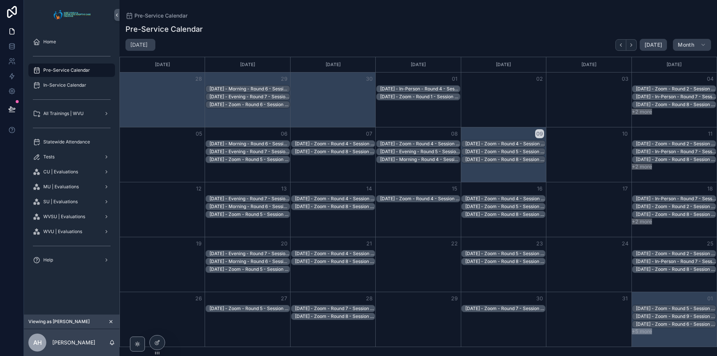
click at [483, 145] on div "10/7/2025 - Zoom - Round 4 - Session 3 - WVSU" at bounding box center [506, 144] width 80 height 6
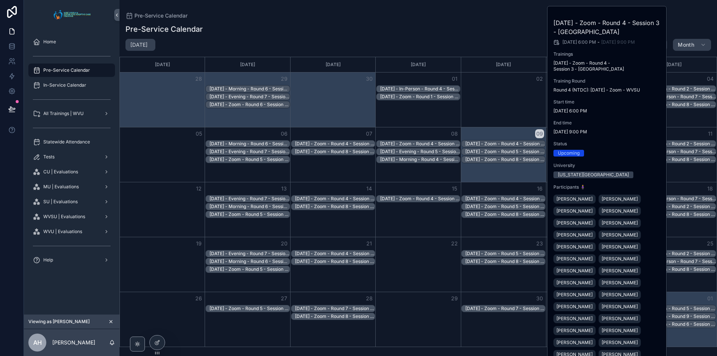
click at [61, 86] on span "In-Service Calendar" at bounding box center [64, 85] width 43 height 6
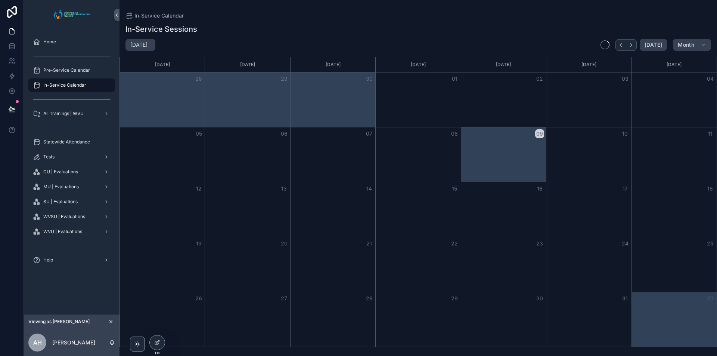
click at [65, 116] on span "All Trainings | WVU" at bounding box center [63, 114] width 40 height 6
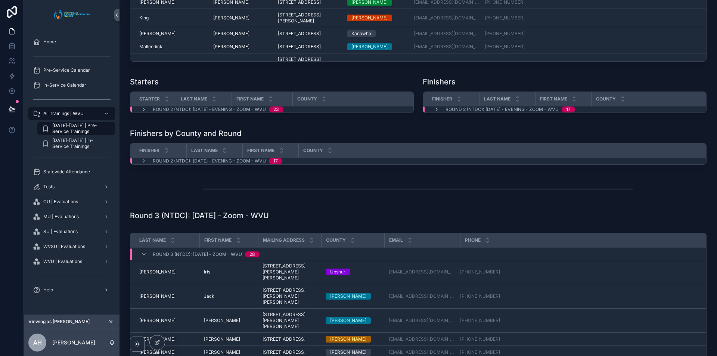
scroll to position [785, 0]
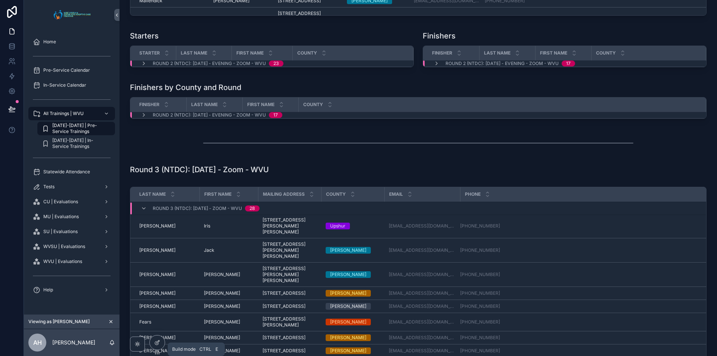
click at [157, 345] on icon at bounding box center [157, 343] width 6 height 6
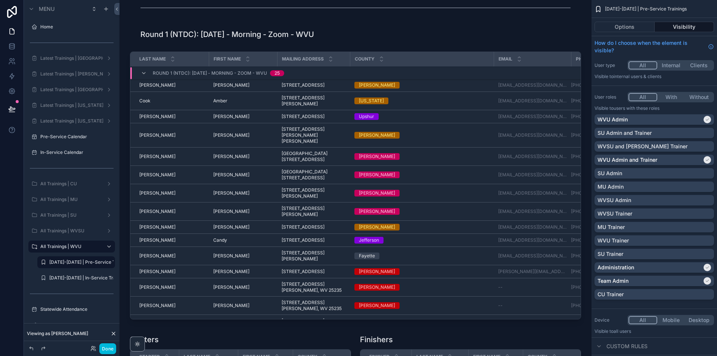
scroll to position [0, 0]
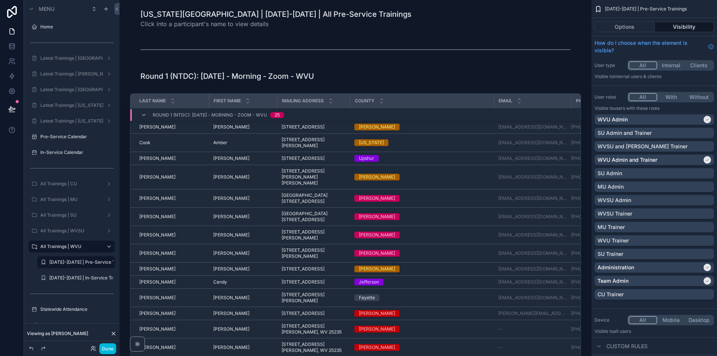
click at [223, 17] on div "scrollable content" at bounding box center [356, 18] width 460 height 25
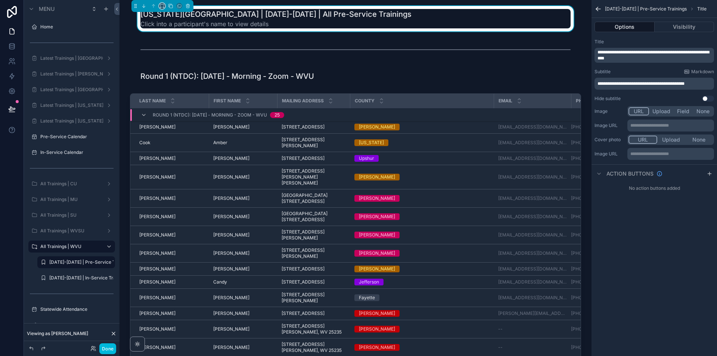
click at [162, 6] on icon "scrollable content" at bounding box center [162, 5] width 5 height 5
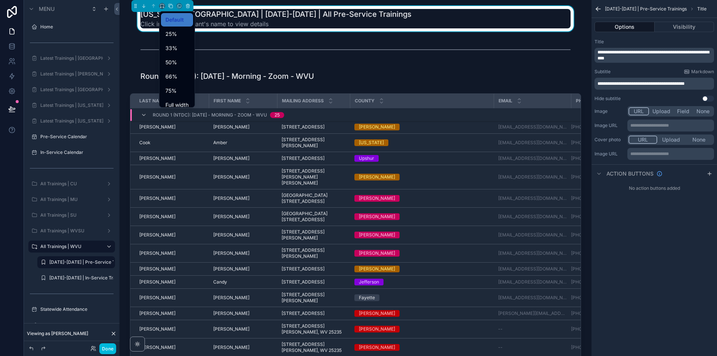
click at [188, 105] on span "Full width" at bounding box center [177, 105] width 23 height 9
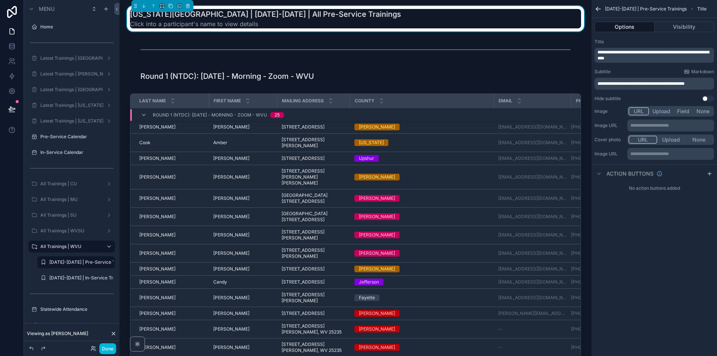
click at [237, 75] on div "scrollable content" at bounding box center [356, 76] width 460 height 16
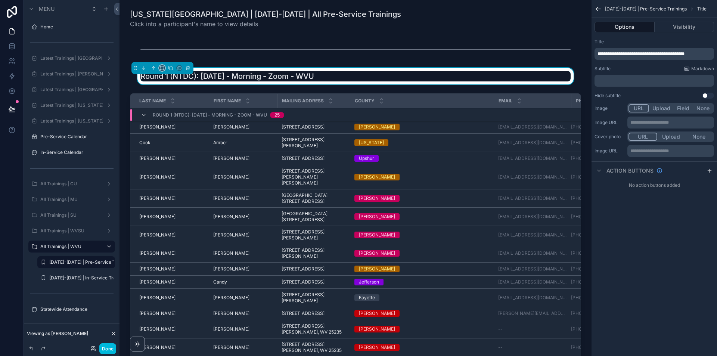
click at [165, 68] on button "scrollable content" at bounding box center [162, 68] width 6 height 6
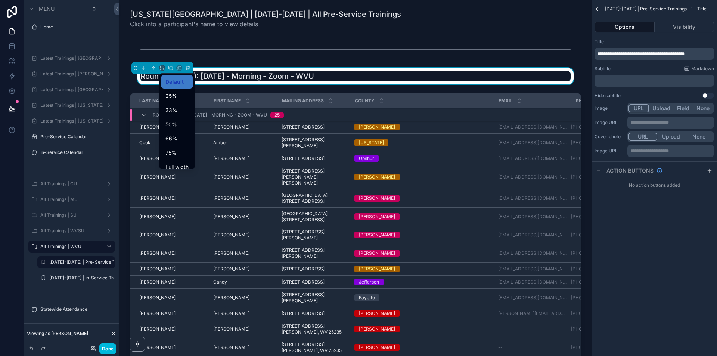
click at [191, 163] on div "Full width" at bounding box center [177, 166] width 32 height 13
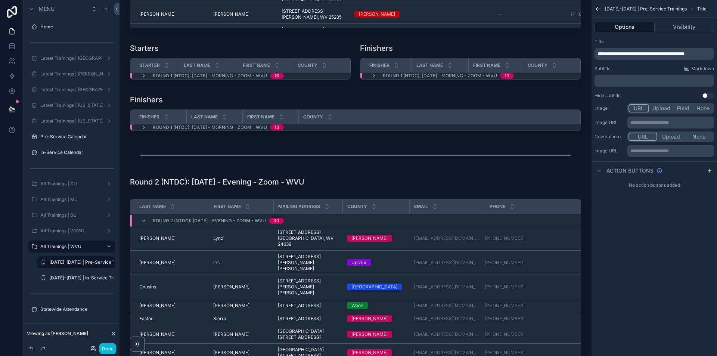
scroll to position [336, 0]
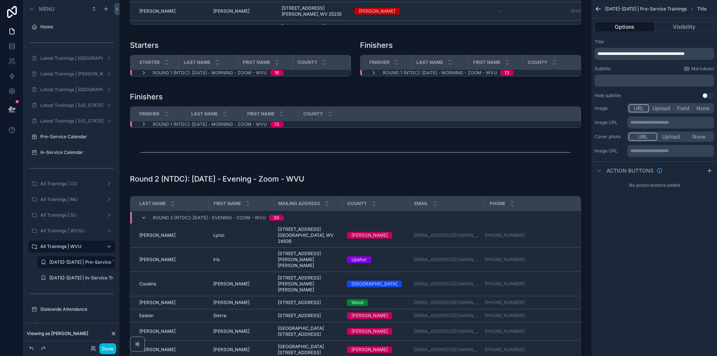
click at [148, 186] on div "scrollable content" at bounding box center [356, 179] width 460 height 16
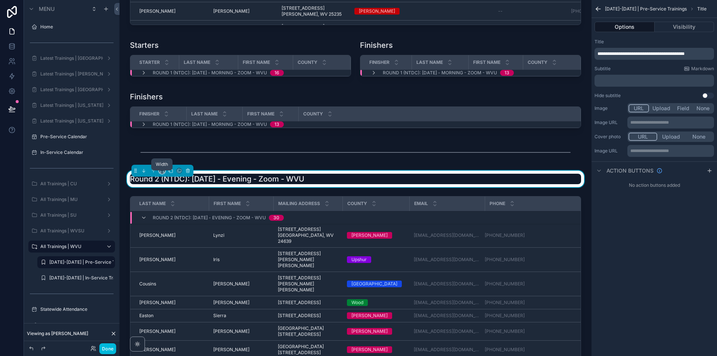
click at [163, 173] on icon "scrollable content" at bounding box center [162, 170] width 5 height 5
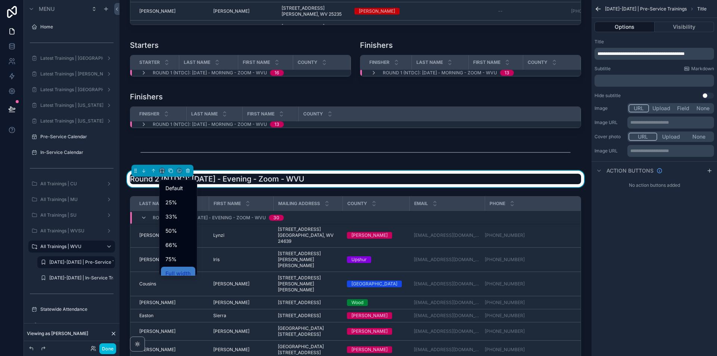
click at [124, 143] on div "scrollable content" at bounding box center [358, 178] width 717 height 356
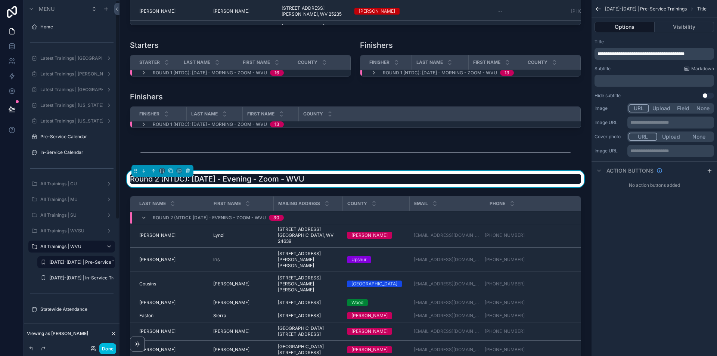
click at [75, 276] on label "[DATE]-[DATE] | In-Service Trainings" at bounding box center [81, 278] width 64 height 6
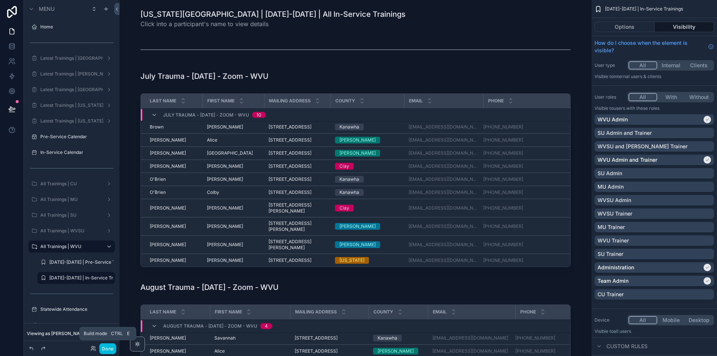
click at [105, 350] on button "Done" at bounding box center [107, 348] width 17 height 11
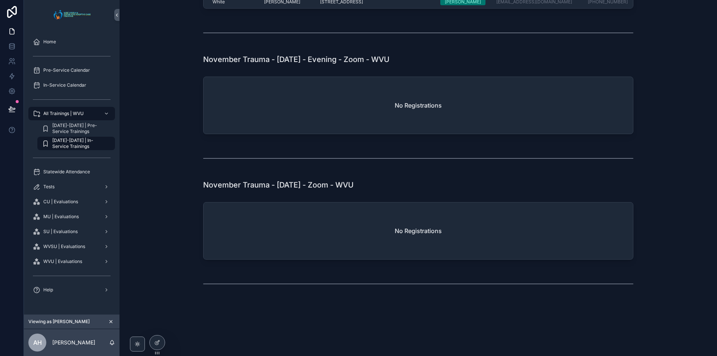
scroll to position [1378, 0]
click at [59, 169] on span "Statewide Attendance" at bounding box center [66, 172] width 47 height 6
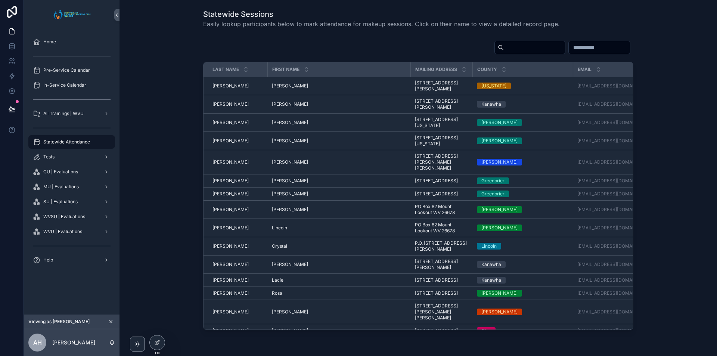
click at [233, 85] on span "Aaron Kuhens" at bounding box center [231, 86] width 36 height 6
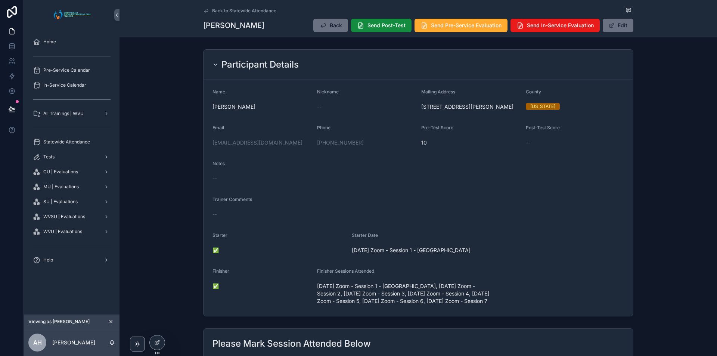
click at [236, 9] on span "Back to Statewide Attendance" at bounding box center [244, 11] width 64 height 6
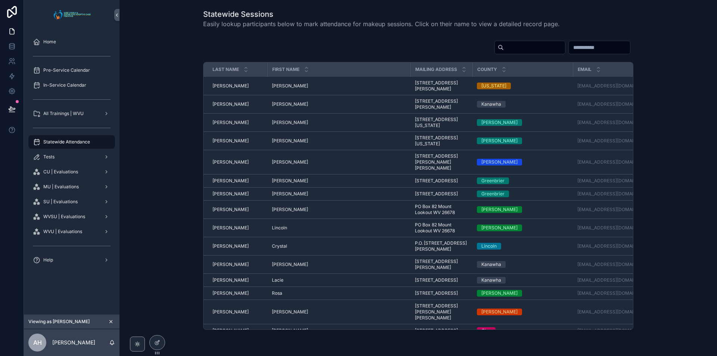
click at [46, 156] on span "Tests" at bounding box center [48, 157] width 11 height 6
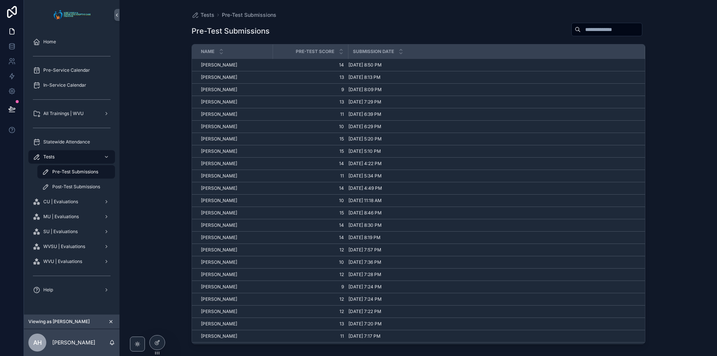
click at [70, 185] on span "Post-Test Submissions" at bounding box center [76, 187] width 48 height 6
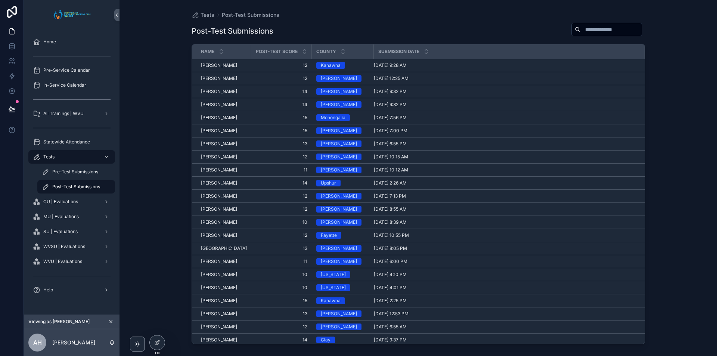
click at [62, 169] on span "Pre-Test Submissions" at bounding box center [75, 172] width 46 height 6
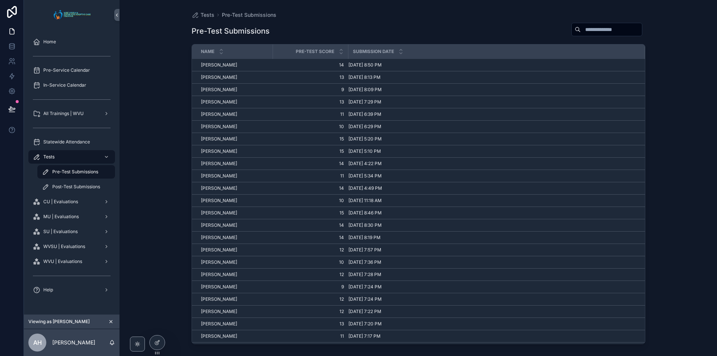
click at [231, 65] on span "Katherine Tallhammer" at bounding box center [219, 65] width 36 height 6
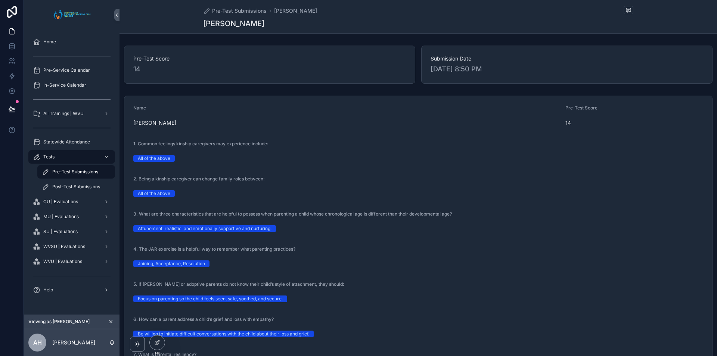
click at [62, 200] on span "CU | Evaluations" at bounding box center [60, 202] width 35 height 6
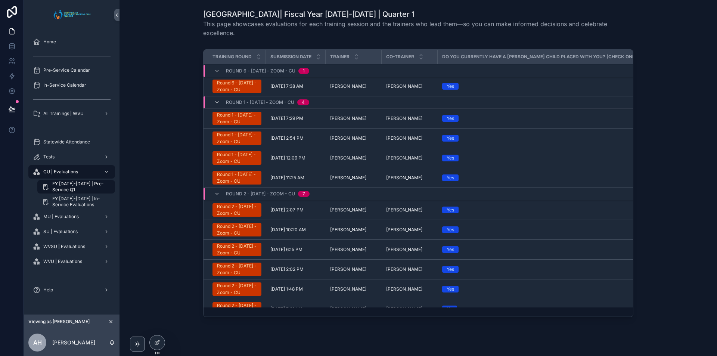
click at [70, 207] on span "FY [DATE]-[DATE] | In-Service Evaluations" at bounding box center [79, 202] width 55 height 12
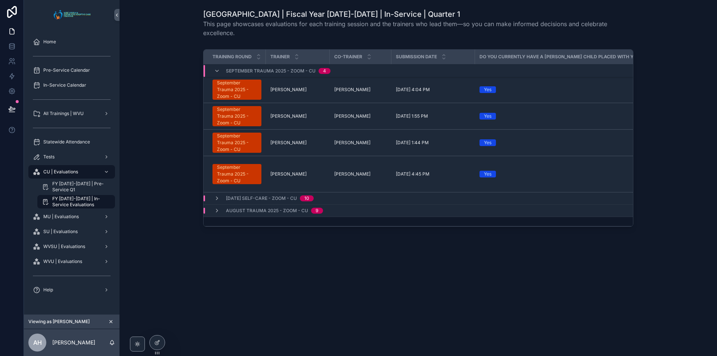
click at [73, 216] on span "MU | Evaluations" at bounding box center [60, 217] width 35 height 6
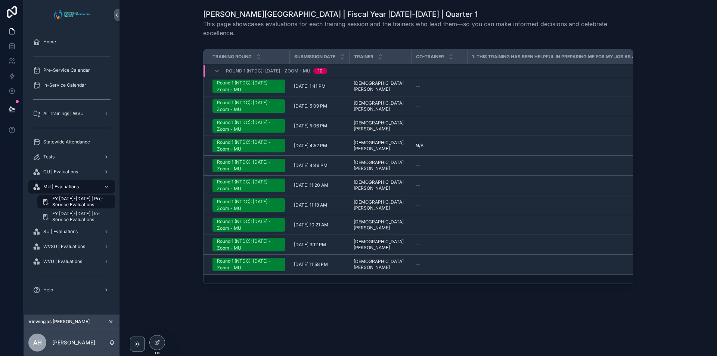
click at [55, 232] on span "SU | Evaluations" at bounding box center [60, 232] width 34 height 6
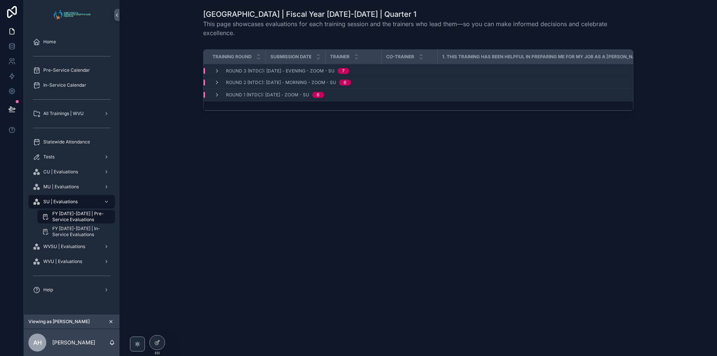
click at [63, 246] on span "WVSU | Evaluations" at bounding box center [64, 247] width 42 height 6
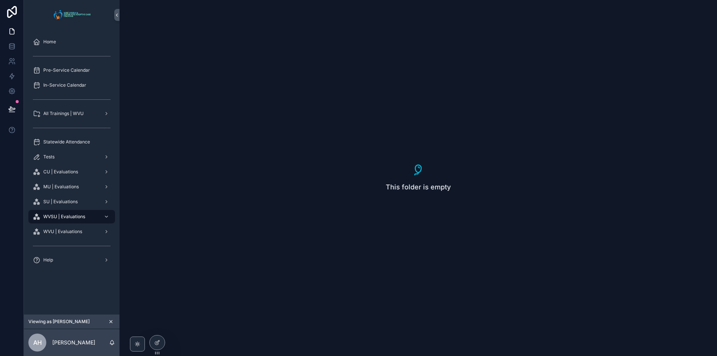
click at [158, 339] on div at bounding box center [157, 343] width 15 height 14
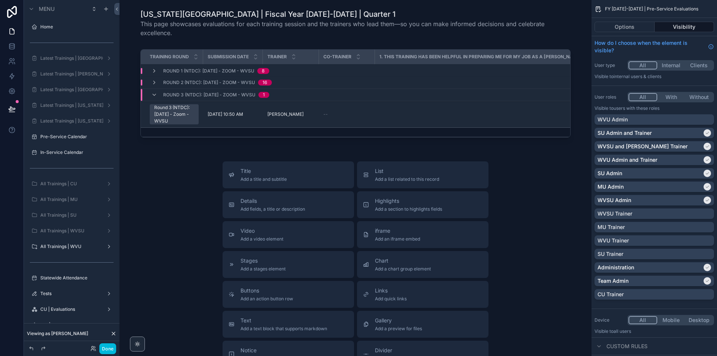
click at [78, 230] on label "All Trainings | WVSU" at bounding box center [70, 231] width 60 height 6
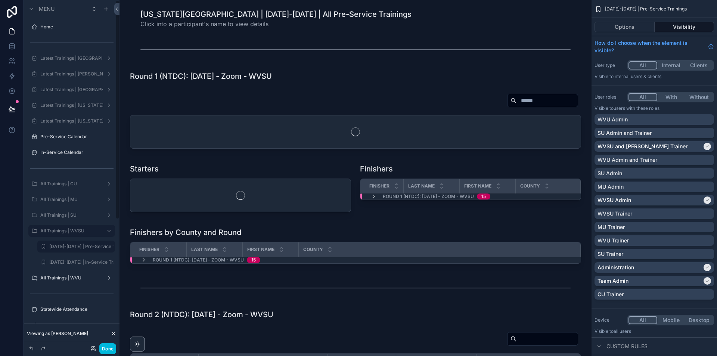
click at [0, 0] on icon "scrollable content" at bounding box center [0, 0] width 0 height 0
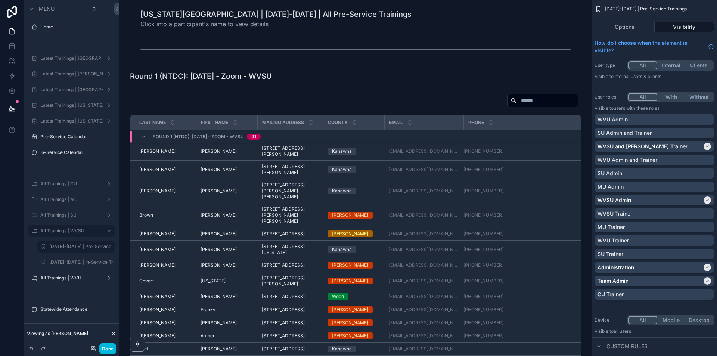
click at [708, 118] on div "WVU Admin" at bounding box center [655, 119] width 114 height 7
click at [709, 121] on icon "scrollable content" at bounding box center [708, 119] width 4 height 4
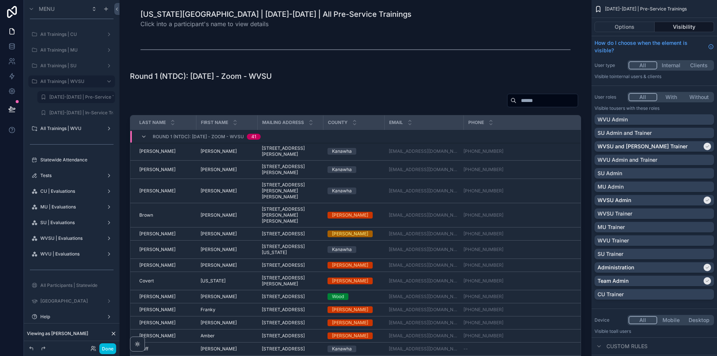
click at [79, 240] on label "WVSU | Evaluations" at bounding box center [70, 238] width 60 height 6
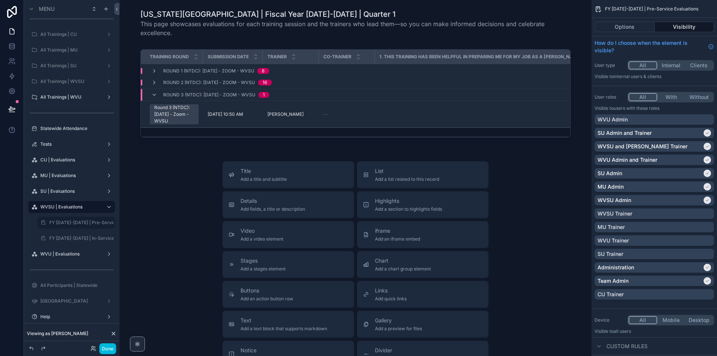
click at [0, 0] on icon "scrollable content" at bounding box center [0, 0] width 0 height 0
click at [710, 118] on div "WVU Admin" at bounding box center [655, 119] width 114 height 7
click at [87, 238] on label "FY 2025-2026 | In-Service Evaluations-clone" at bounding box center [81, 238] width 64 height 6
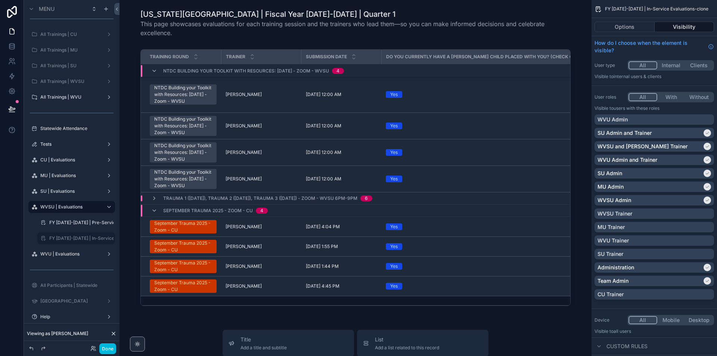
click at [712, 120] on div "WVU Admin" at bounding box center [655, 119] width 120 height 10
click at [65, 251] on label "WVU | Evaluations" at bounding box center [70, 254] width 60 height 6
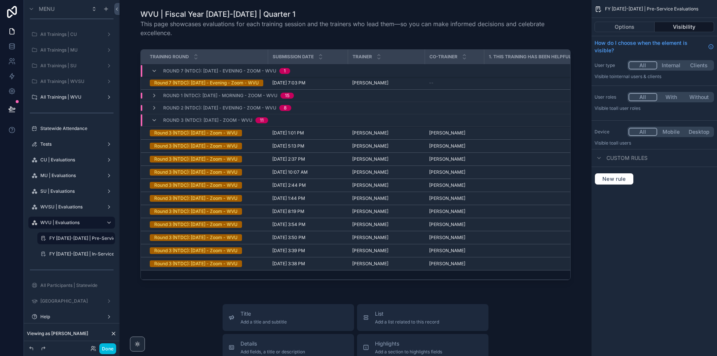
click at [113, 348] on button "Done" at bounding box center [107, 348] width 17 height 11
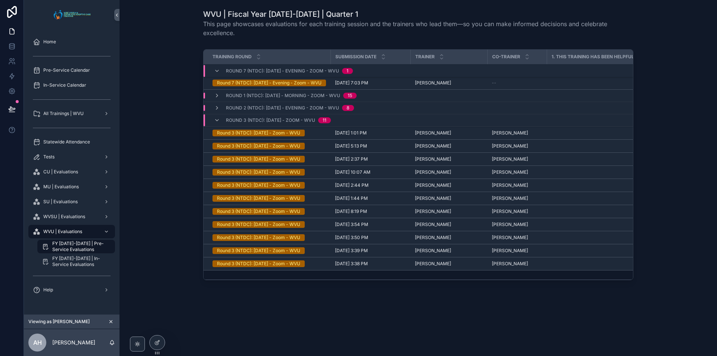
click at [215, 72] on icon "scrollable content" at bounding box center [217, 71] width 6 height 6
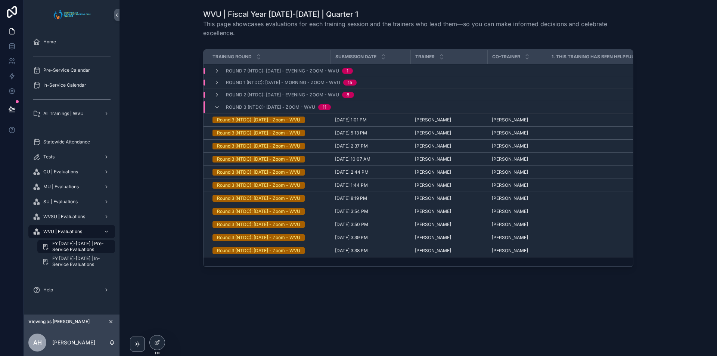
click at [217, 106] on icon "scrollable content" at bounding box center [217, 107] width 6 height 6
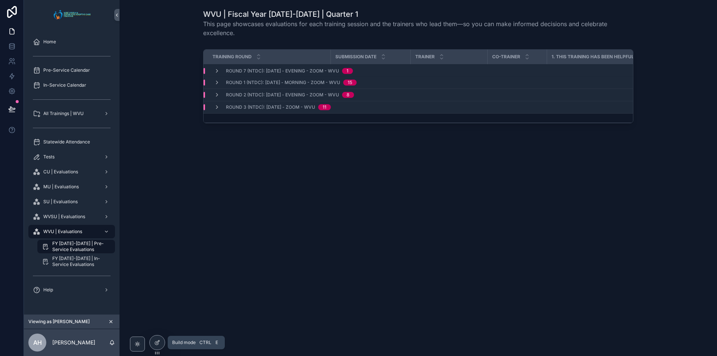
click at [163, 342] on div at bounding box center [157, 343] width 15 height 14
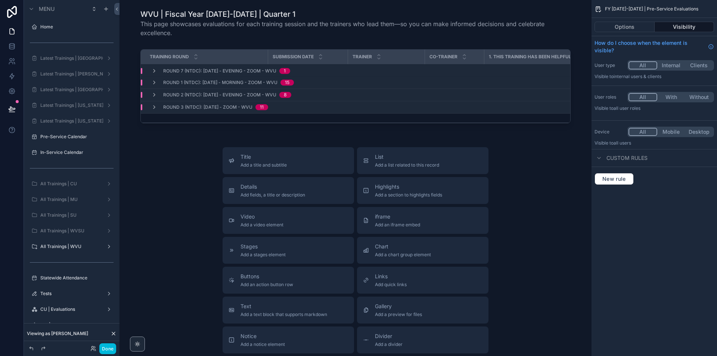
click at [526, 52] on div "1. This training has been helpful in preparing me for my job as a [PERSON_NAME]…" at bounding box center [605, 57] width 241 height 14
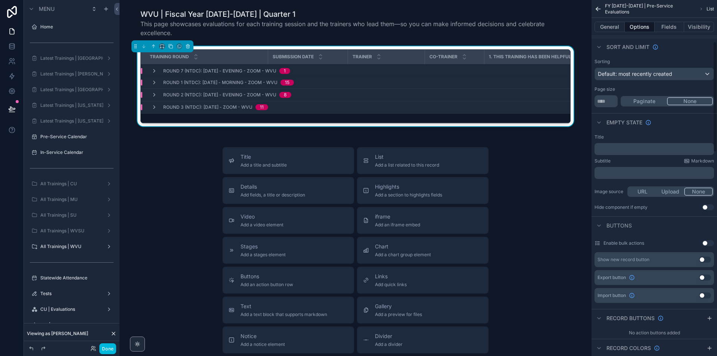
scroll to position [75, 0]
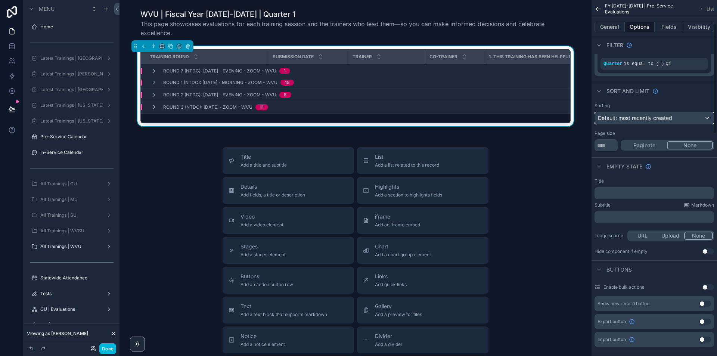
click at [659, 117] on span "Default: most recently created" at bounding box center [635, 118] width 74 height 6
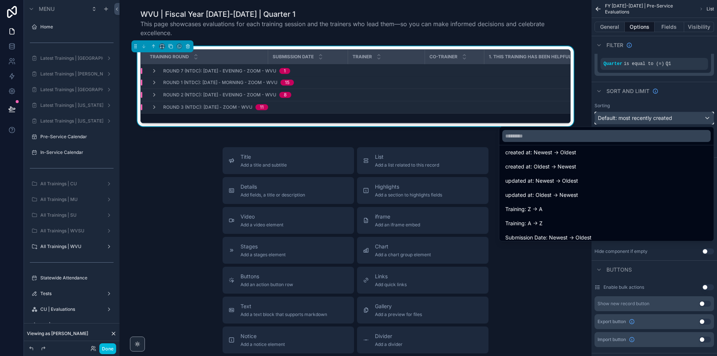
scroll to position [37, 0]
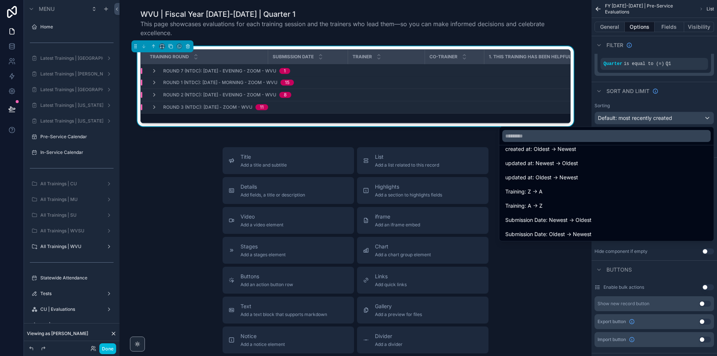
click at [586, 205] on div "Training: A -> Z" at bounding box center [607, 205] width 203 height 9
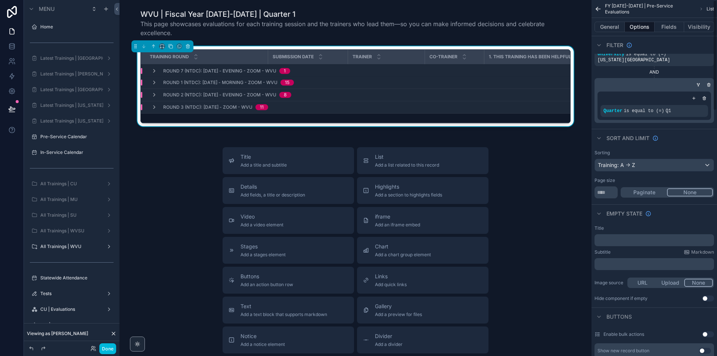
scroll to position [0, 0]
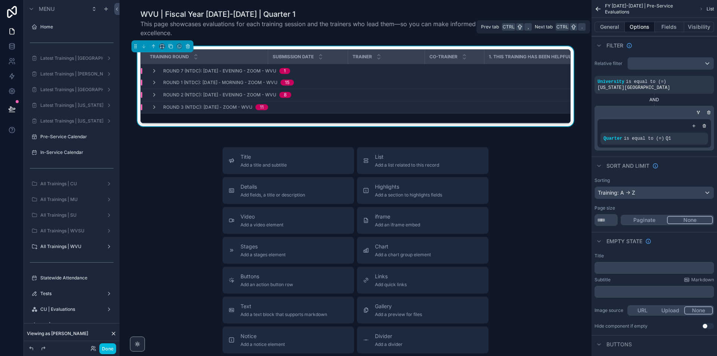
click at [611, 24] on button "General" at bounding box center [610, 27] width 30 height 10
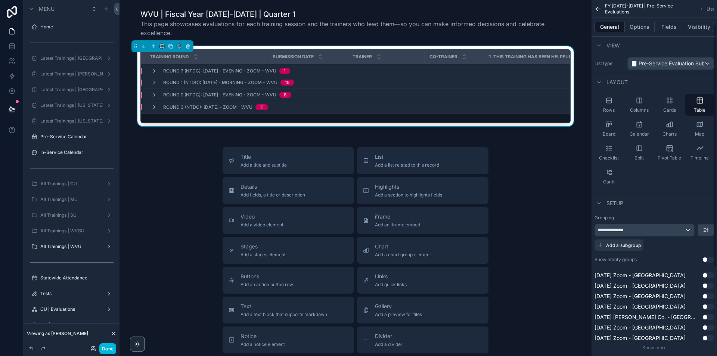
scroll to position [167, 0]
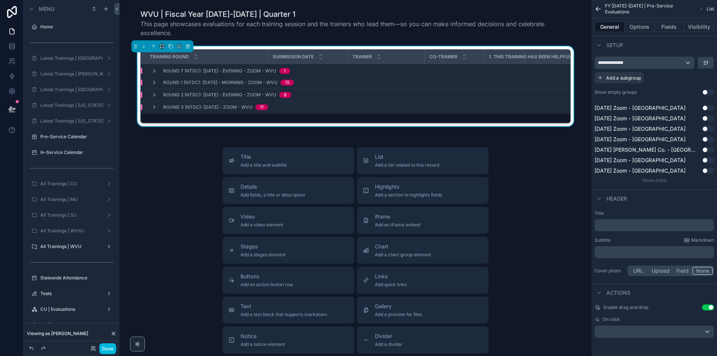
click at [659, 181] on span "Show more" at bounding box center [655, 180] width 24 height 6
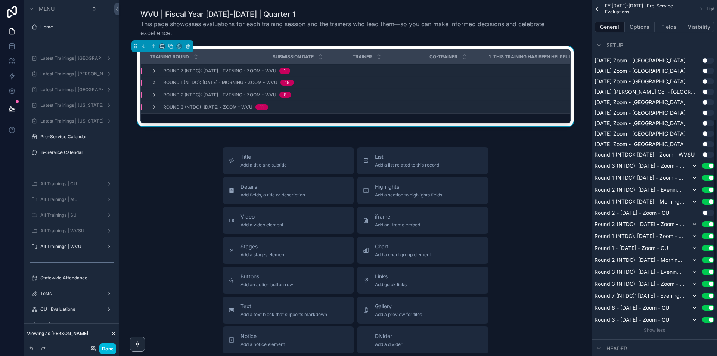
scroll to position [317, 0]
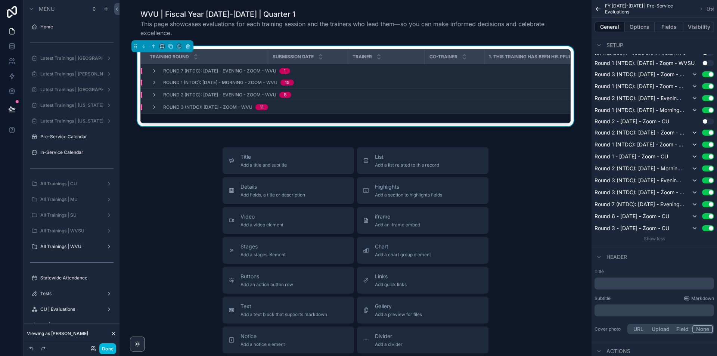
click at [705, 202] on button "Use setting" at bounding box center [709, 204] width 12 height 6
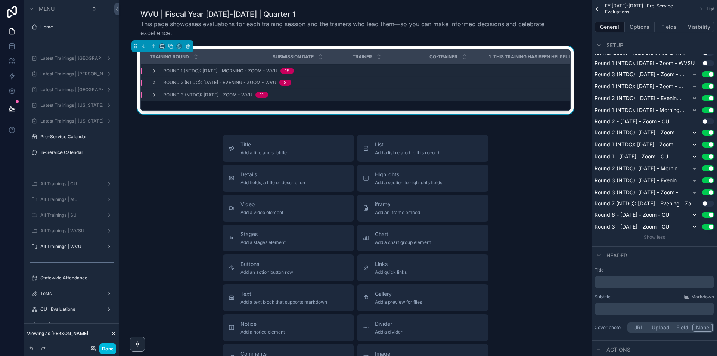
click at [709, 202] on button "Use setting" at bounding box center [709, 204] width 12 height 6
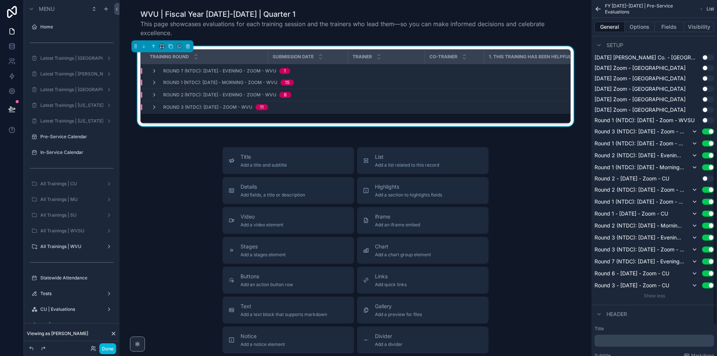
scroll to position [130, 0]
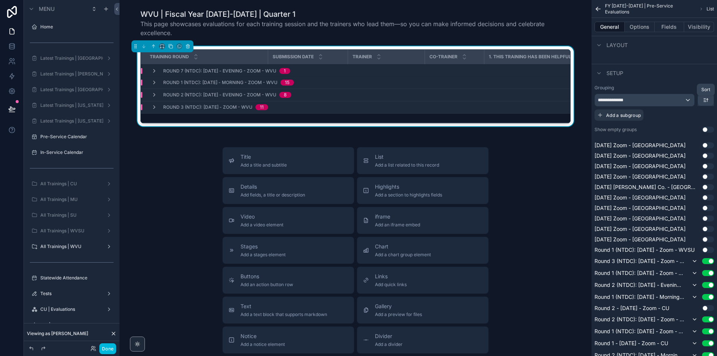
click at [707, 99] on icon "scrollable content" at bounding box center [706, 100] width 6 height 6
click at [695, 116] on span "First -> Last" at bounding box center [693, 116] width 30 height 9
click at [708, 100] on icon "scrollable content" at bounding box center [706, 100] width 6 height 6
click at [689, 129] on span "Last -> First" at bounding box center [692, 131] width 29 height 9
click at [708, 99] on icon "scrollable content" at bounding box center [708, 100] width 0 height 3
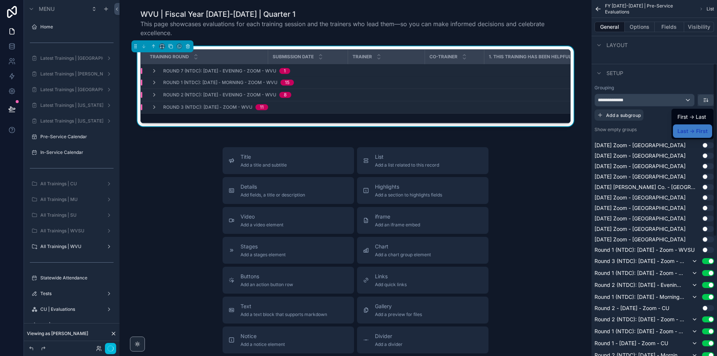
click at [689, 115] on span "First -> Last" at bounding box center [692, 116] width 29 height 9
click at [153, 70] on icon "scrollable content" at bounding box center [154, 71] width 6 height 6
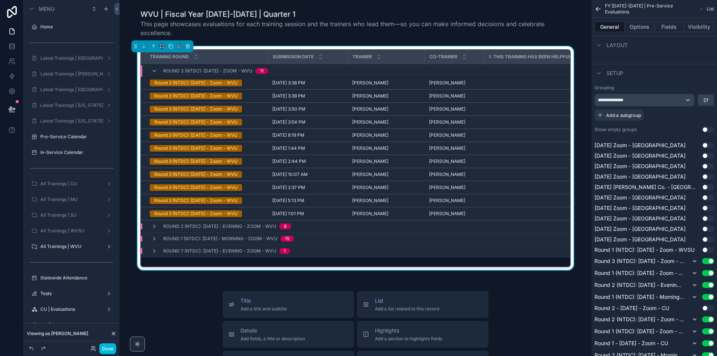
click at [151, 226] on icon "scrollable content" at bounding box center [154, 226] width 6 height 6
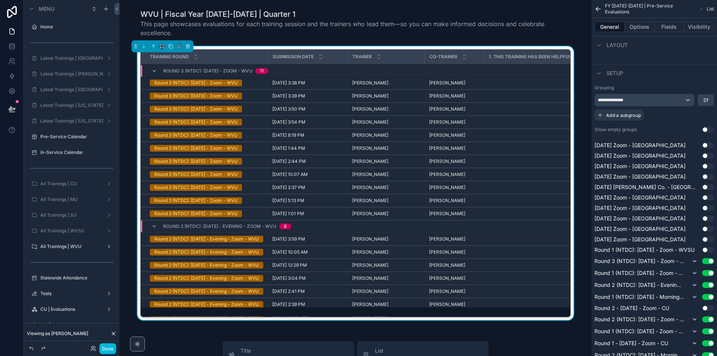
click at [152, 226] on icon "scrollable content" at bounding box center [154, 226] width 6 height 6
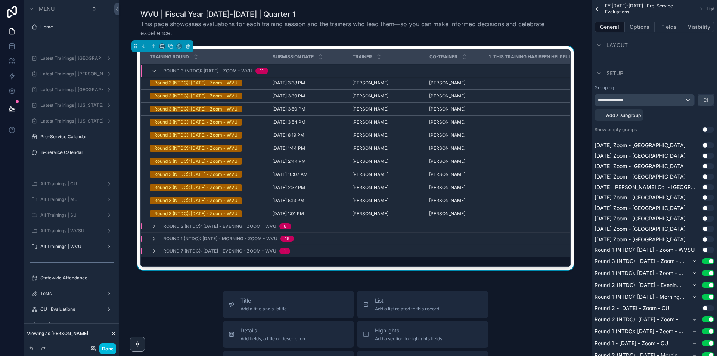
click at [151, 71] on icon "scrollable content" at bounding box center [154, 71] width 6 height 6
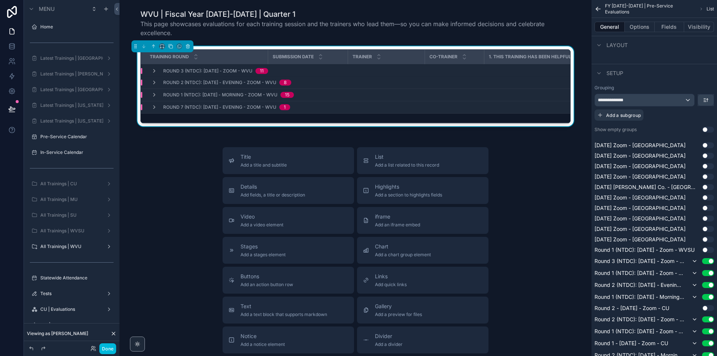
click at [151, 93] on icon "scrollable content" at bounding box center [154, 95] width 6 height 6
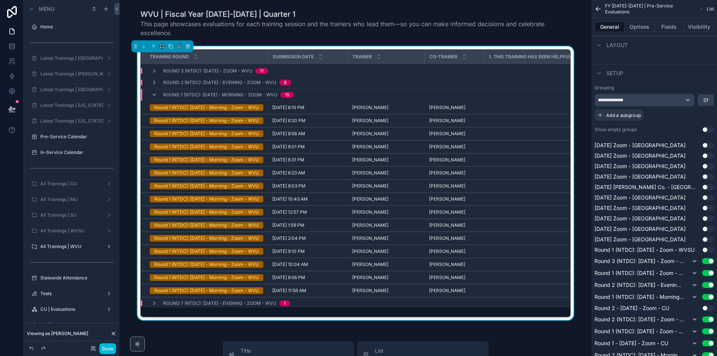
click at [152, 78] on td "Round 2 (NTDC): 7/9/2025 - Evening - Zoom - WVU 8" at bounding box center [283, 83] width 284 height 12
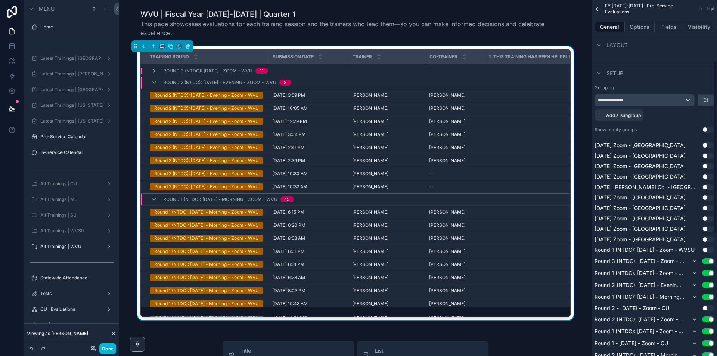
scroll to position [0, 0]
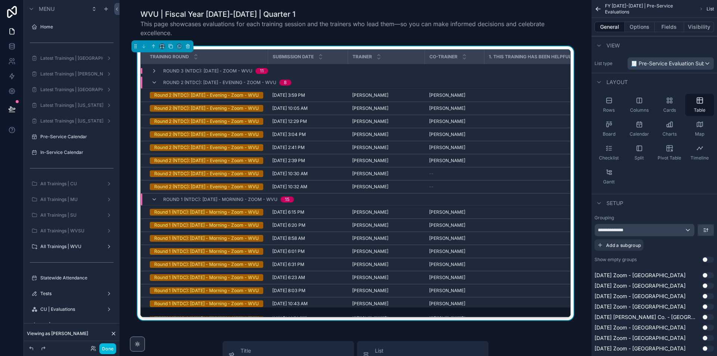
click at [643, 27] on button "Options" at bounding box center [640, 27] width 30 height 10
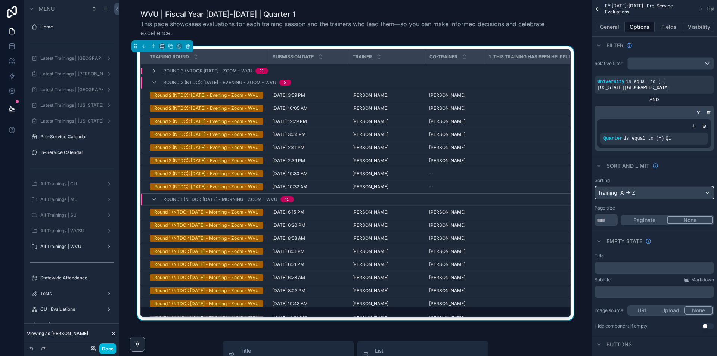
click at [650, 193] on div "Training: A -> Z" at bounding box center [654, 193] width 119 height 12
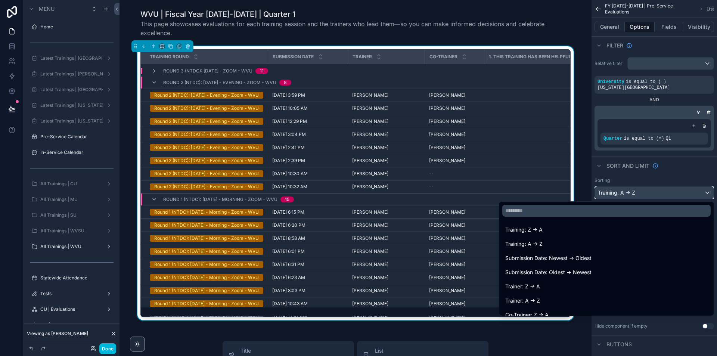
scroll to position [75, 0]
click at [587, 248] on div "Training: A -> Z" at bounding box center [607, 243] width 212 height 13
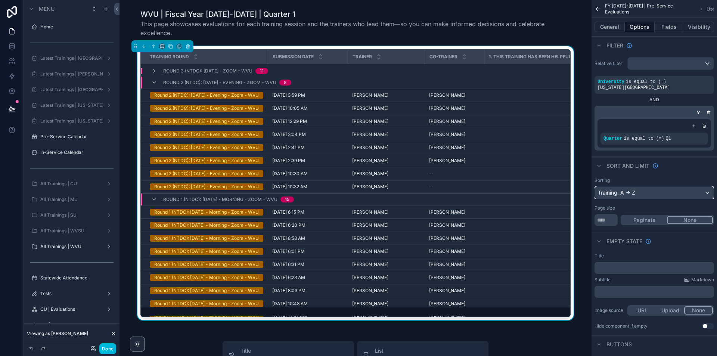
click at [636, 189] on div "Training: A -> Z" at bounding box center [654, 193] width 119 height 12
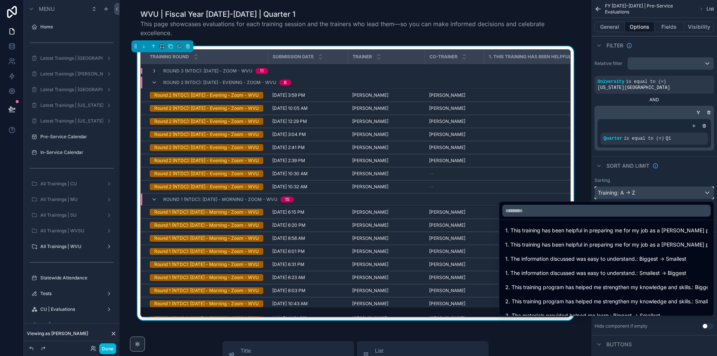
scroll to position [0, 0]
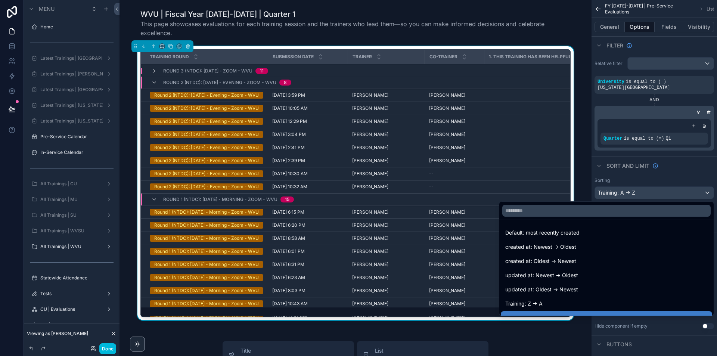
click at [622, 246] on div "created at: Newest -> Oldest" at bounding box center [607, 247] width 203 height 9
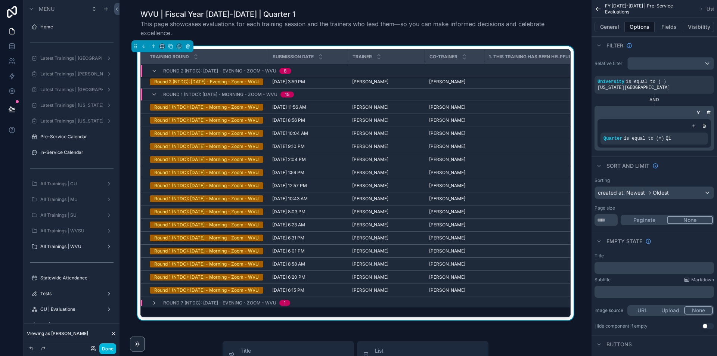
scroll to position [112, 0]
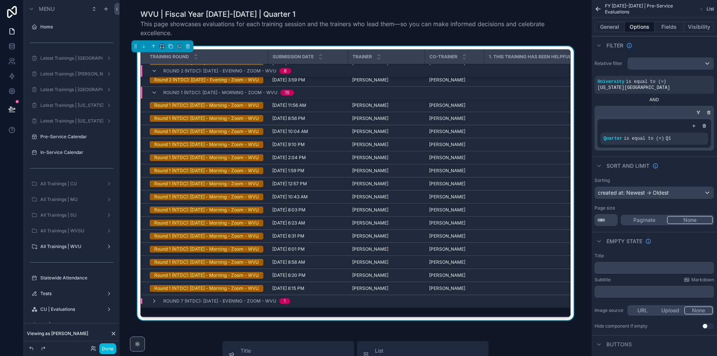
click at [149, 72] on div "Round 2 (NTDC): 7/9/2025 - Evening - Zoom - WVU 8" at bounding box center [221, 71] width 158 height 12
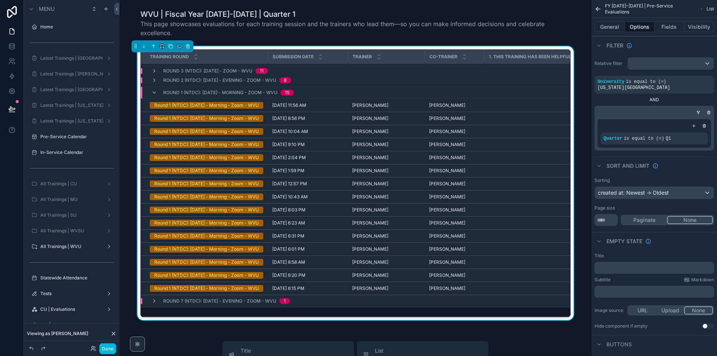
scroll to position [0, 0]
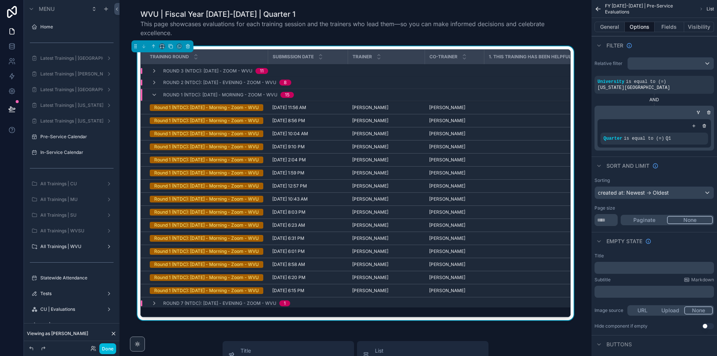
click at [154, 95] on icon "scrollable content" at bounding box center [154, 95] width 6 height 6
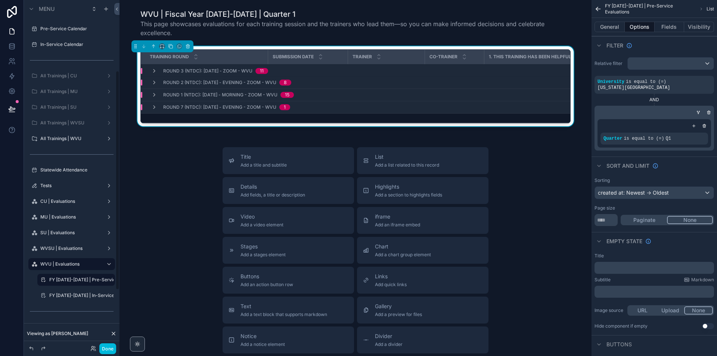
scroll to position [112, 0]
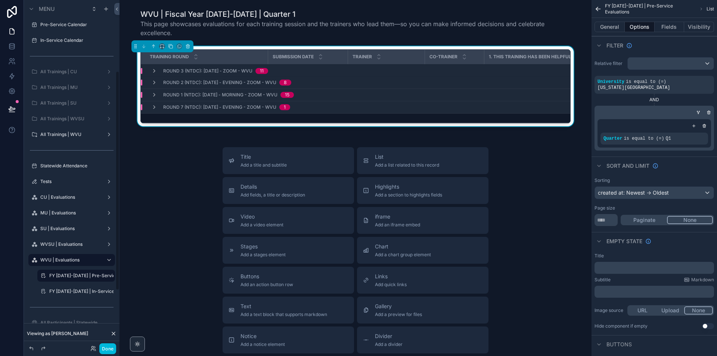
click at [63, 292] on label "FY [DATE]-[DATE] | In-Service Evaluations" at bounding box center [81, 291] width 64 height 6
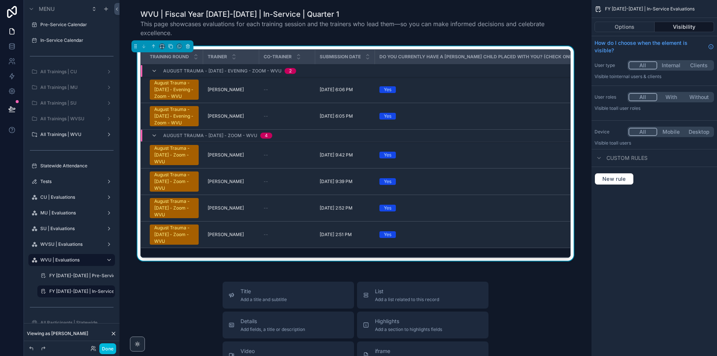
click at [629, 27] on button "Options" at bounding box center [625, 27] width 60 height 10
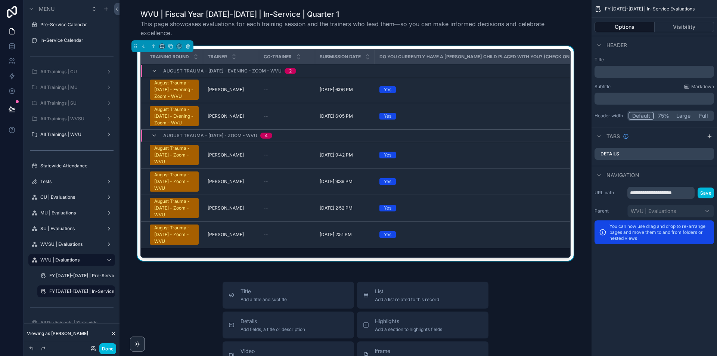
click at [569, 66] on div "Training Round Trainer Co-Trainer Submission Date Do you currently have a foste…" at bounding box center [356, 153] width 430 height 209
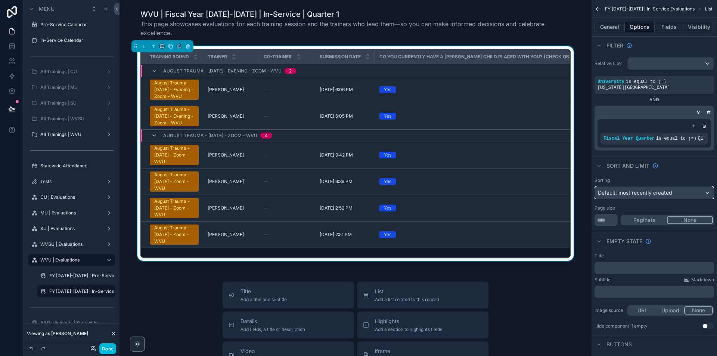
click at [649, 193] on span "Default: most recently created" at bounding box center [635, 192] width 74 height 6
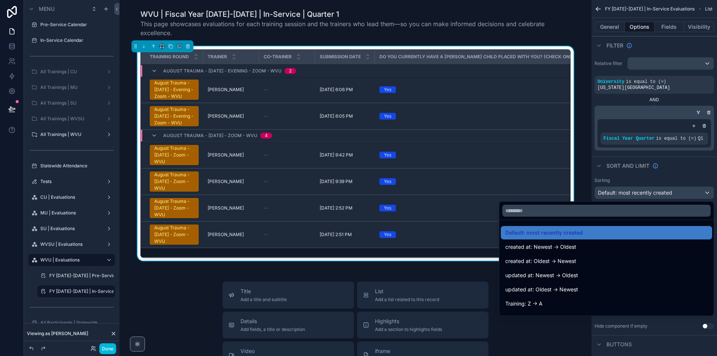
click at [558, 247] on span "created at: Newest -> Oldest" at bounding box center [541, 247] width 71 height 9
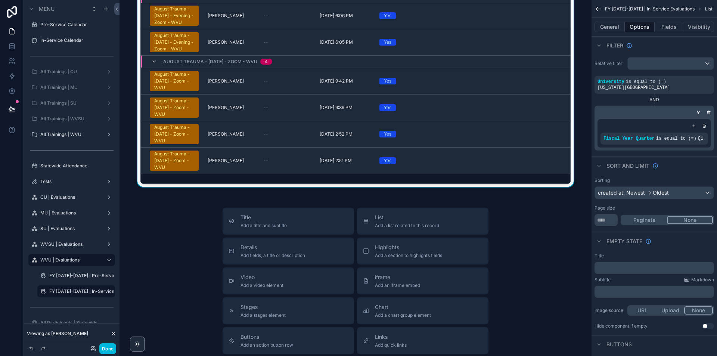
scroll to position [75, 0]
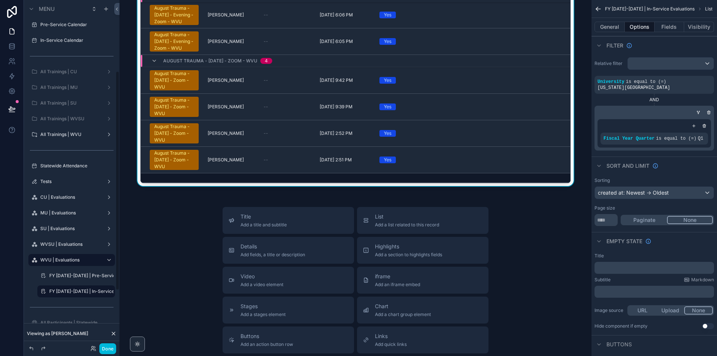
click at [68, 243] on label "WVSU | Evaluations" at bounding box center [70, 244] width 60 height 6
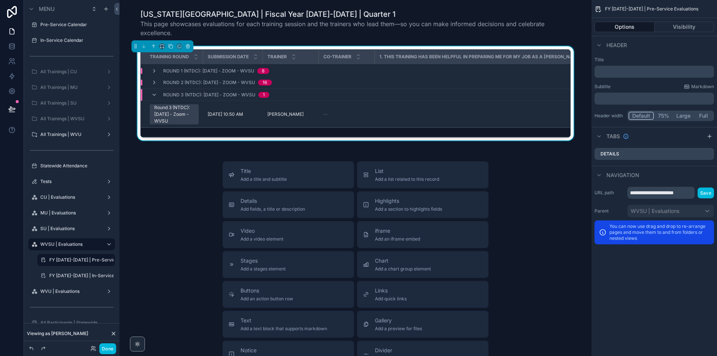
click at [153, 93] on icon "scrollable content" at bounding box center [154, 95] width 6 height 6
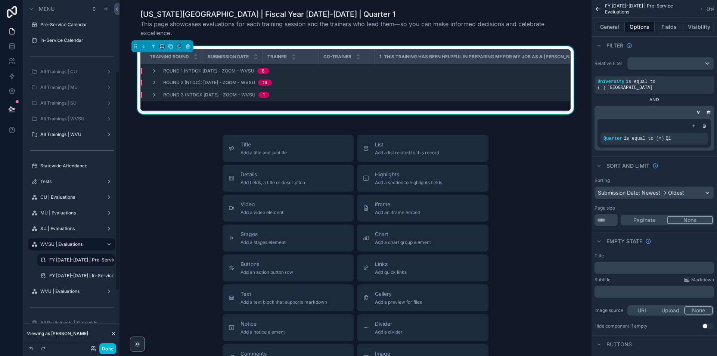
click at [69, 227] on label "SU | Evaluations" at bounding box center [70, 229] width 60 height 6
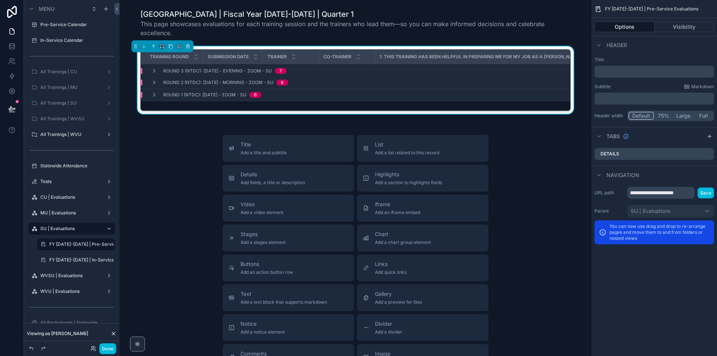
click at [571, 71] on div "Training Round Submission Date Trainer Co-Trainer 1. This training has been hel…" at bounding box center [356, 81] width 460 height 71
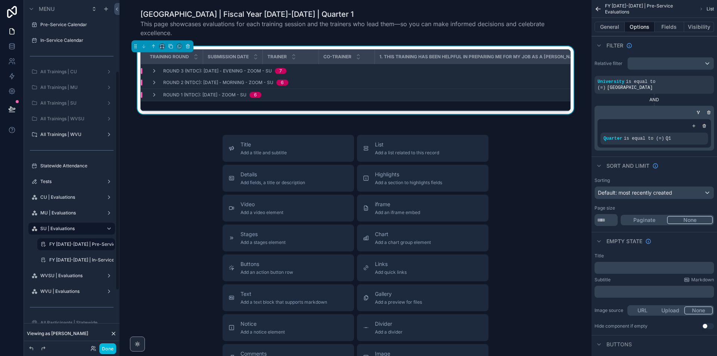
click at [56, 220] on div "scrollable content" at bounding box center [72, 220] width 96 height 1
click at [60, 216] on div "MU | Evaluations" at bounding box center [71, 213] width 63 height 6
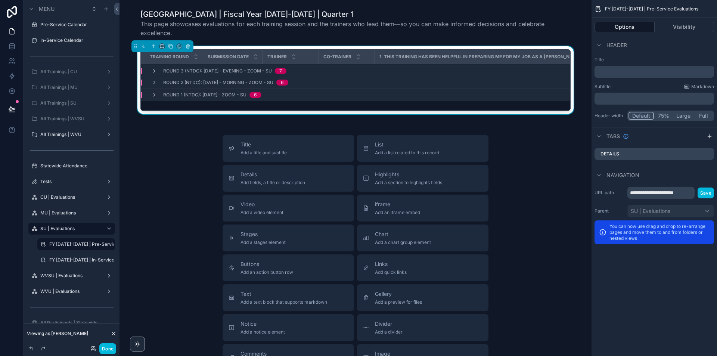
click at [61, 214] on label "MU | Evaluations" at bounding box center [70, 213] width 60 height 6
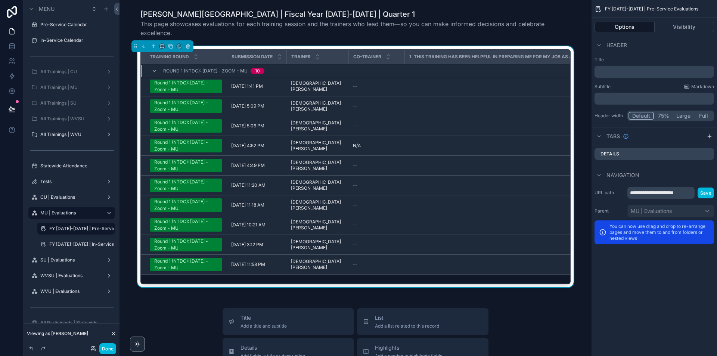
click at [154, 69] on icon "scrollable content" at bounding box center [154, 71] width 6 height 6
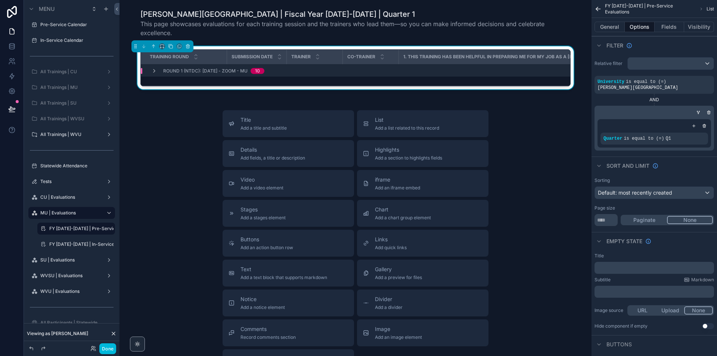
click at [154, 69] on icon "scrollable content" at bounding box center [154, 71] width 6 height 6
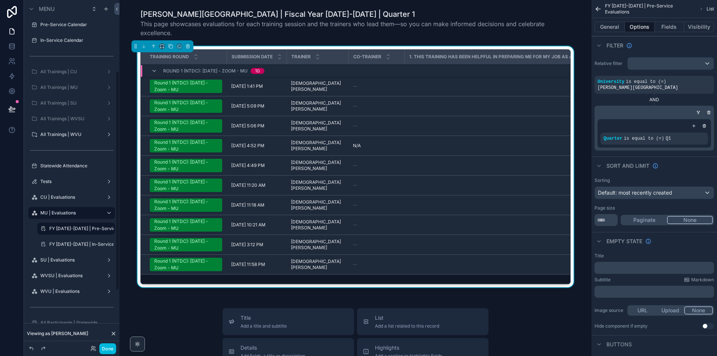
click at [71, 197] on label "CU | Evaluations" at bounding box center [70, 197] width 60 height 6
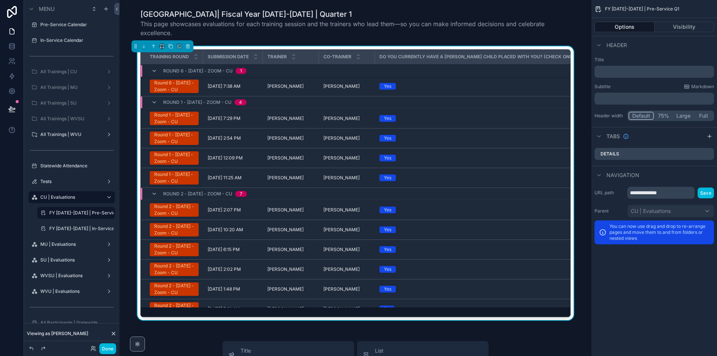
click at [570, 51] on div "Training Round Submission Date Trainer Co-Trainer Do you currently have a foste…" at bounding box center [356, 184] width 460 height 277
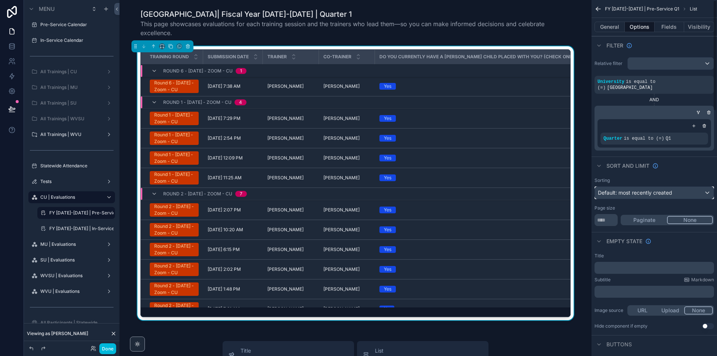
click at [655, 189] on span "Default: most recently created" at bounding box center [635, 192] width 74 height 6
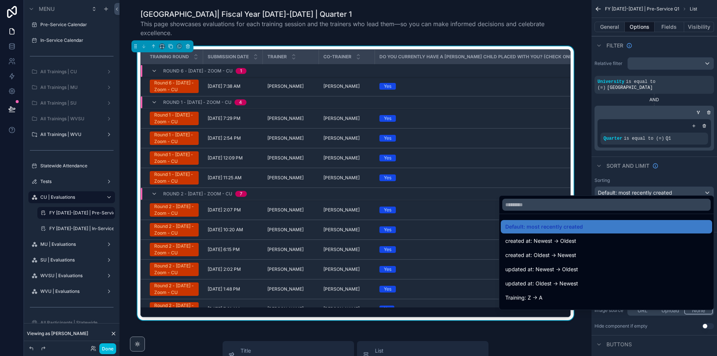
click at [539, 241] on span "created at: Newest -> Oldest" at bounding box center [541, 241] width 71 height 9
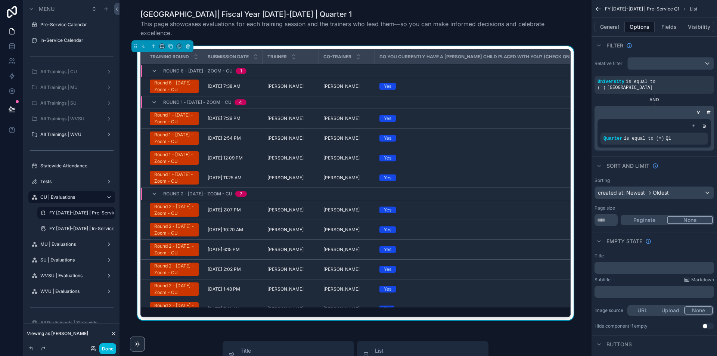
click at [154, 105] on icon "scrollable content" at bounding box center [154, 102] width 6 height 6
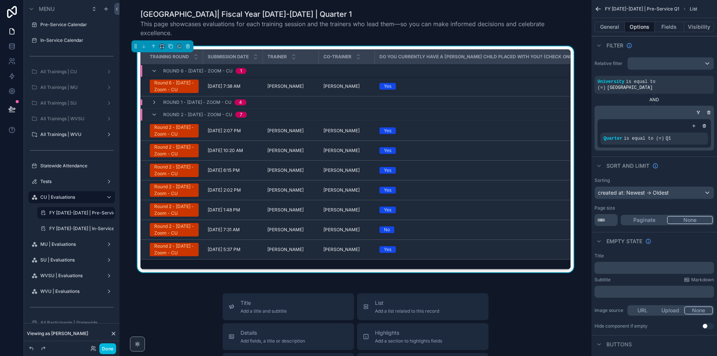
click at [154, 118] on icon "scrollable content" at bounding box center [154, 115] width 6 height 6
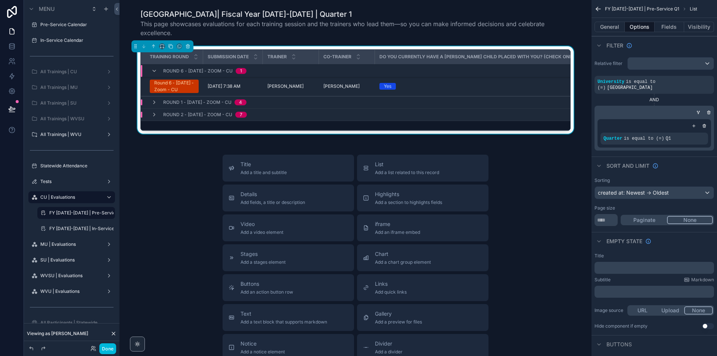
click at [151, 67] on div "Round 6 - 09/08/2025 - Zoom - CU 1" at bounding box center [198, 71] width 95 height 12
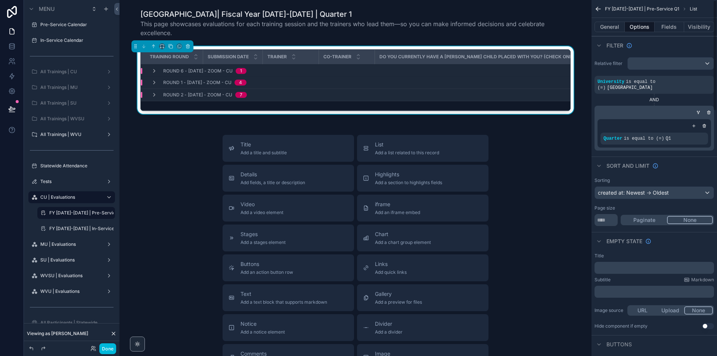
click at [612, 22] on button "General" at bounding box center [610, 27] width 30 height 10
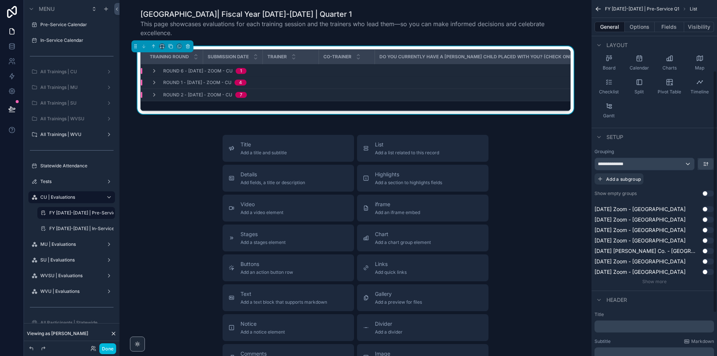
scroll to position [55, 0]
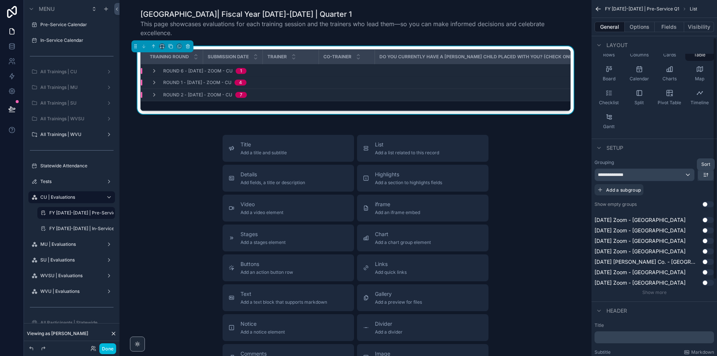
click at [710, 170] on button "scrollable content" at bounding box center [706, 174] width 16 height 11
click at [699, 187] on span "First -> Last" at bounding box center [693, 191] width 30 height 9
click at [645, 28] on button "Options" at bounding box center [640, 27] width 30 height 10
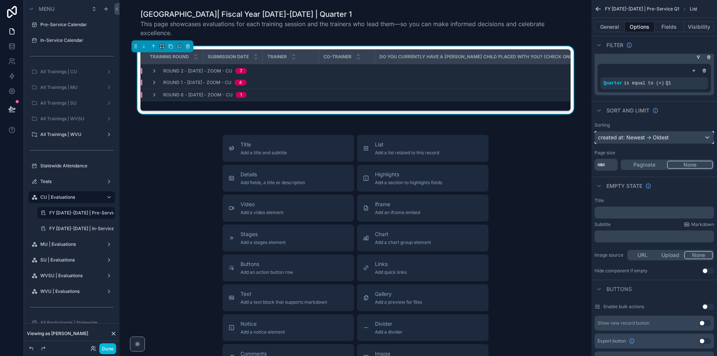
click at [649, 132] on div "created at: Newest -> Oldest" at bounding box center [654, 138] width 119 height 12
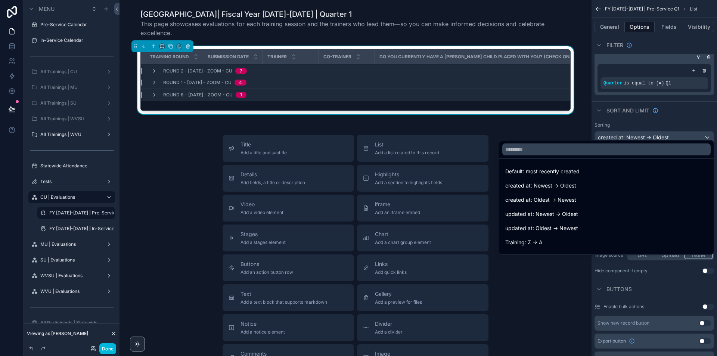
click at [528, 185] on span "created at: Newest -> Oldest" at bounding box center [541, 185] width 71 height 9
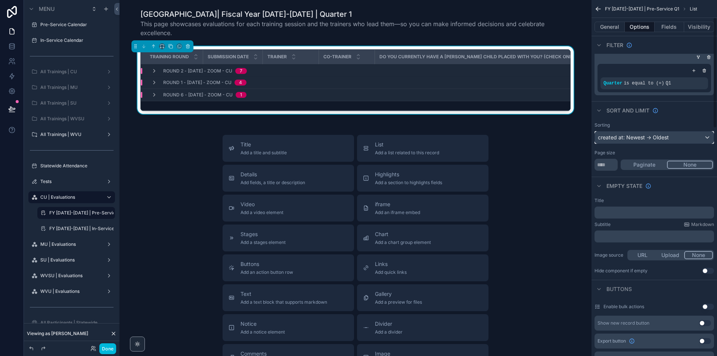
click at [610, 132] on div "created at: Newest -> Oldest" at bounding box center [654, 138] width 119 height 12
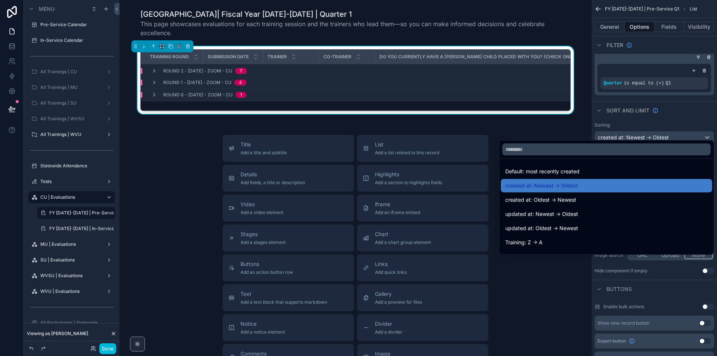
click at [548, 214] on span "updated at: Newest -> Oldest" at bounding box center [542, 214] width 73 height 9
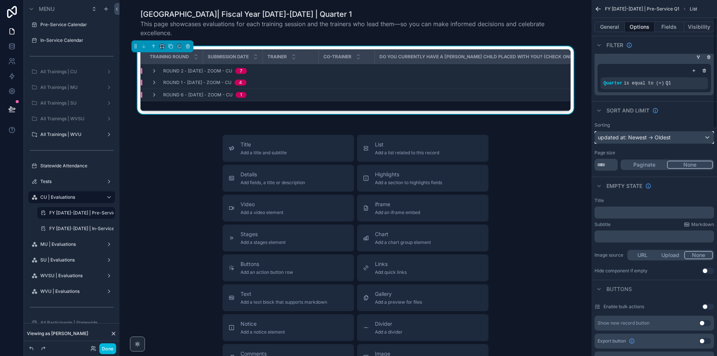
click at [618, 132] on div "updated at: Newest -> Oldest" at bounding box center [654, 138] width 119 height 12
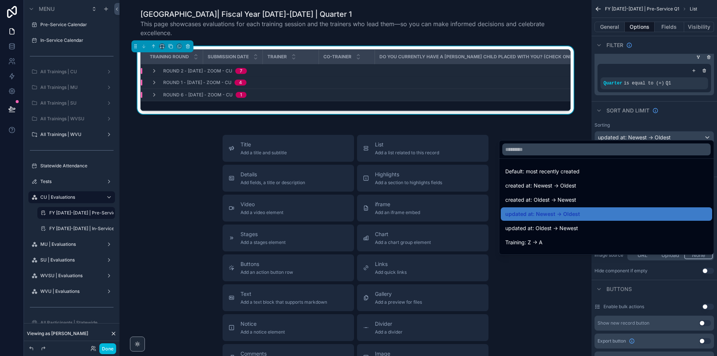
click at [559, 189] on span "created at: Newest -> Oldest" at bounding box center [541, 185] width 71 height 9
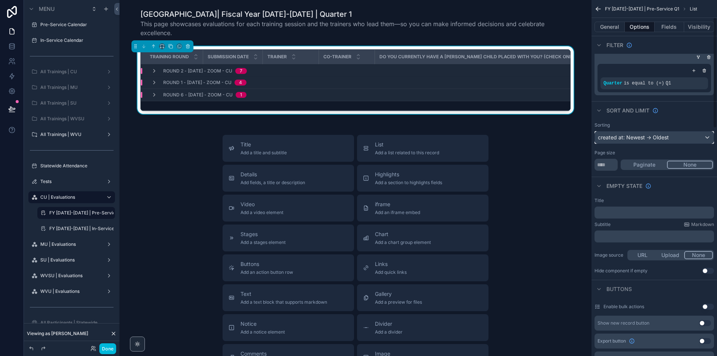
click at [657, 132] on div "created at: Newest -> Oldest" at bounding box center [654, 138] width 119 height 12
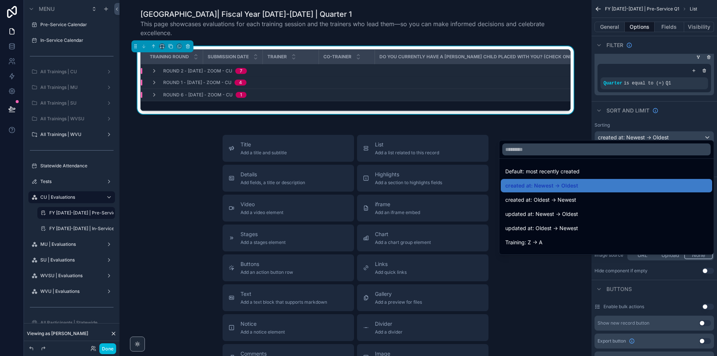
click at [556, 204] on span "created at: Oldest -> Newest" at bounding box center [541, 199] width 71 height 9
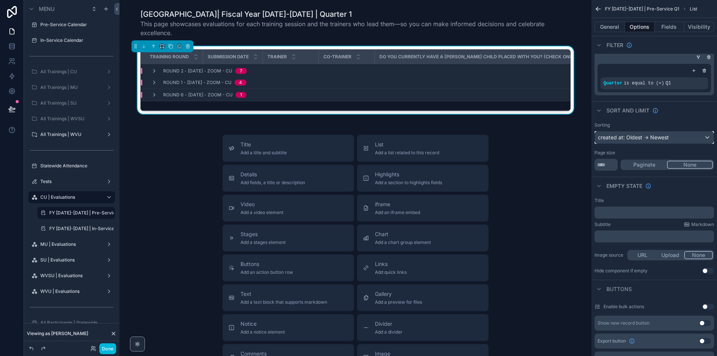
click at [668, 132] on div "created at: Oldest -> Newest" at bounding box center [654, 138] width 119 height 12
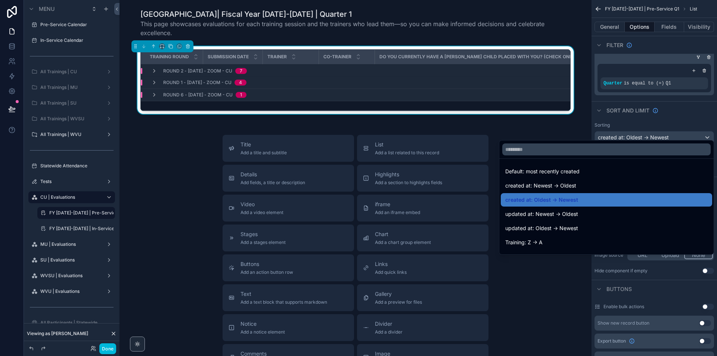
click at [565, 217] on span "updated at: Newest -> Oldest" at bounding box center [542, 214] width 73 height 9
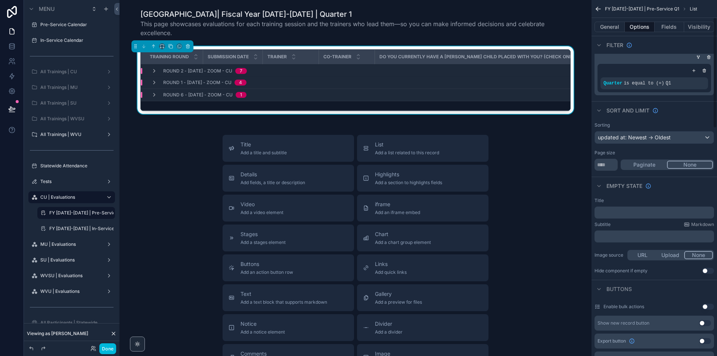
click at [632, 124] on div "Sorting updated at: Newest -> Oldest" at bounding box center [655, 133] width 120 height 22
click at [638, 132] on div "updated at: Newest -> Oldest" at bounding box center [654, 138] width 119 height 12
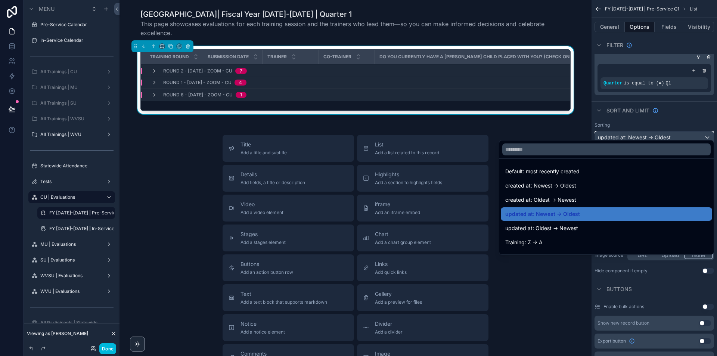
scroll to position [37, 0]
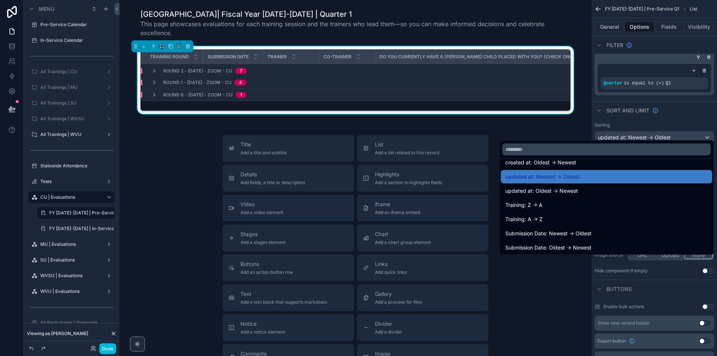
click at [565, 222] on div "Training: A -> Z" at bounding box center [607, 219] width 203 height 9
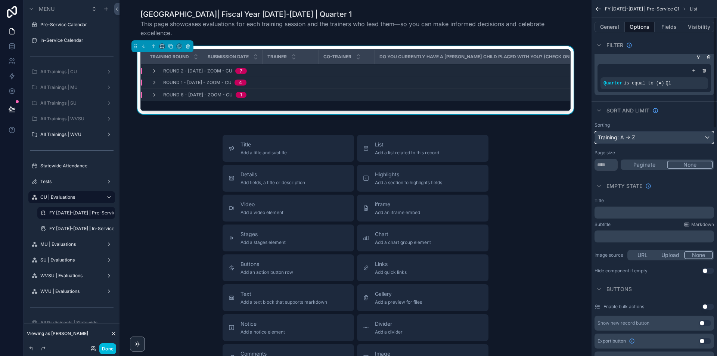
click at [655, 136] on div "Training: A -> Z" at bounding box center [654, 138] width 119 height 12
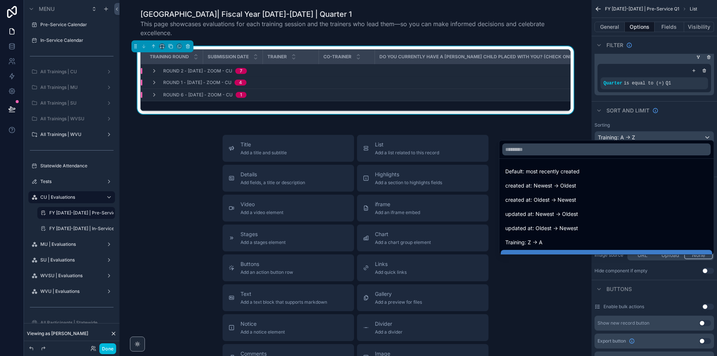
click at [546, 172] on span "Default: most recently created" at bounding box center [543, 171] width 74 height 9
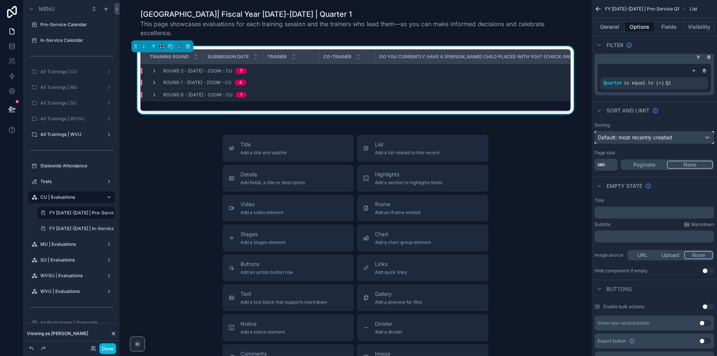
click at [669, 134] on span "Default: most recently created" at bounding box center [635, 137] width 74 height 6
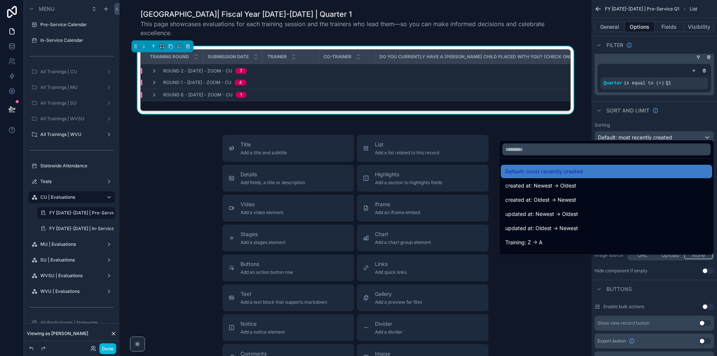
click at [562, 185] on span "created at: Newest -> Oldest" at bounding box center [541, 185] width 71 height 9
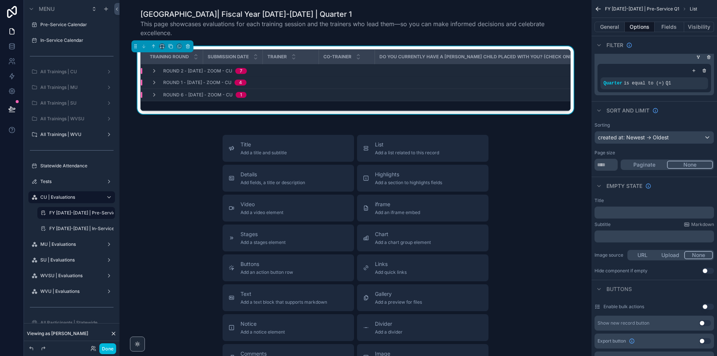
click at [151, 71] on icon "scrollable content" at bounding box center [154, 71] width 6 height 6
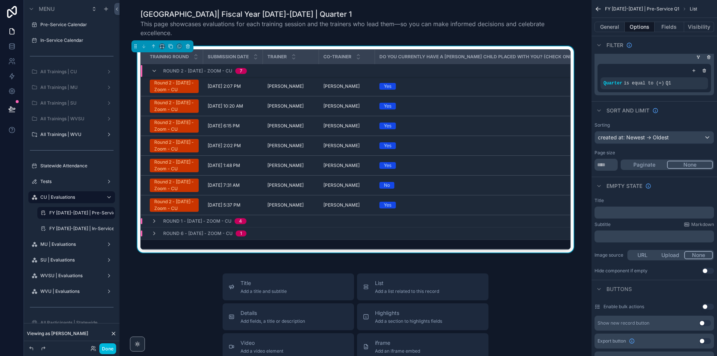
click at [151, 71] on icon "scrollable content" at bounding box center [154, 71] width 6 height 6
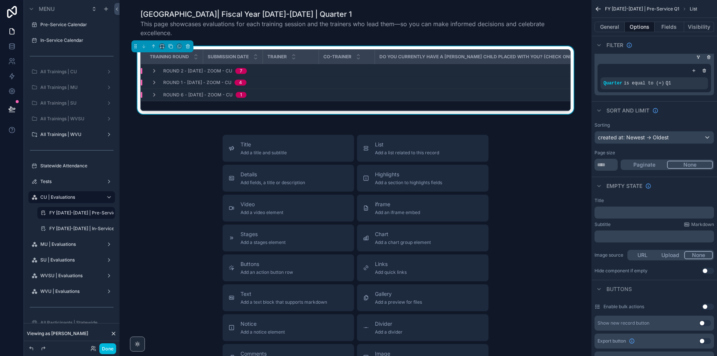
click at [155, 81] on icon "scrollable content" at bounding box center [154, 83] width 6 height 6
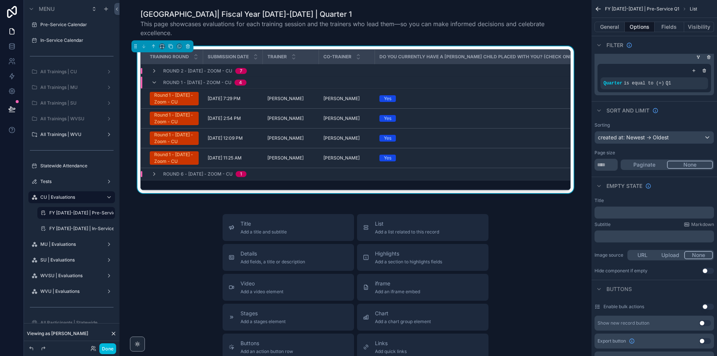
click at [155, 81] on icon "scrollable content" at bounding box center [154, 83] width 6 height 6
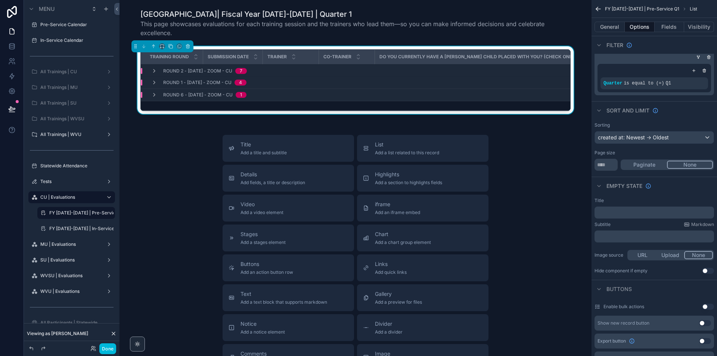
click at [152, 94] on icon "scrollable content" at bounding box center [154, 95] width 6 height 6
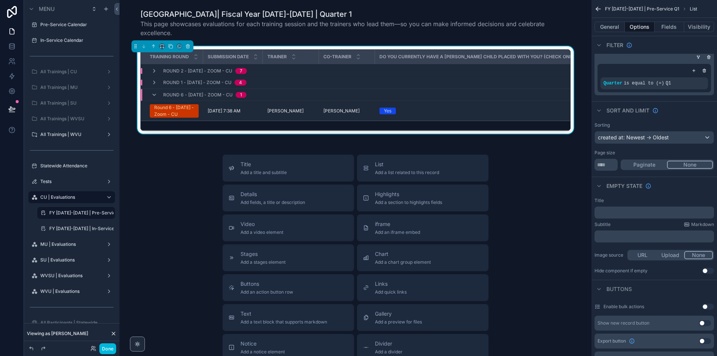
click at [152, 93] on icon "scrollable content" at bounding box center [154, 95] width 6 height 6
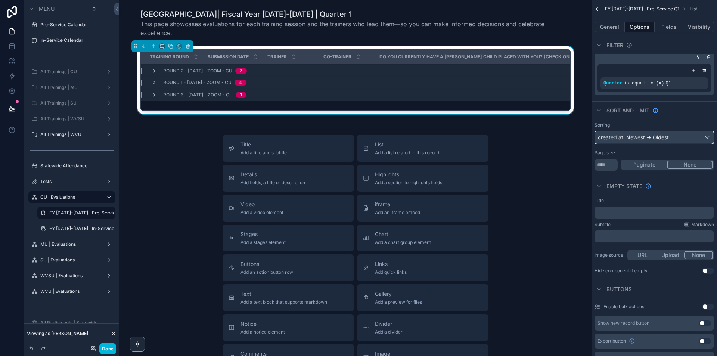
click at [652, 135] on div "created at: Newest -> Oldest" at bounding box center [654, 138] width 119 height 12
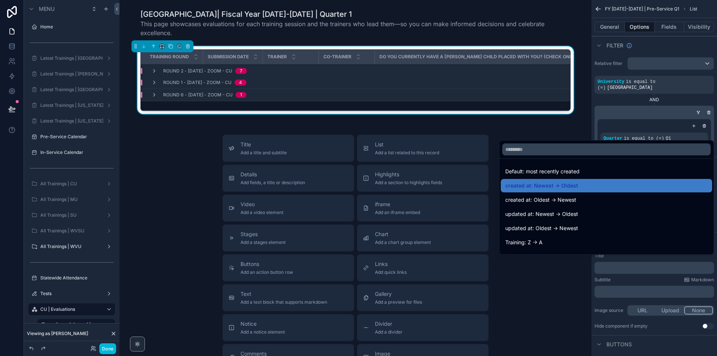
scroll to position [55, 0]
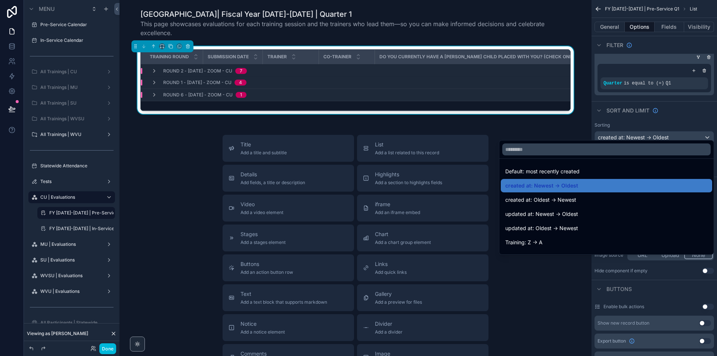
click at [550, 168] on span "Default: most recently created" at bounding box center [543, 171] width 74 height 9
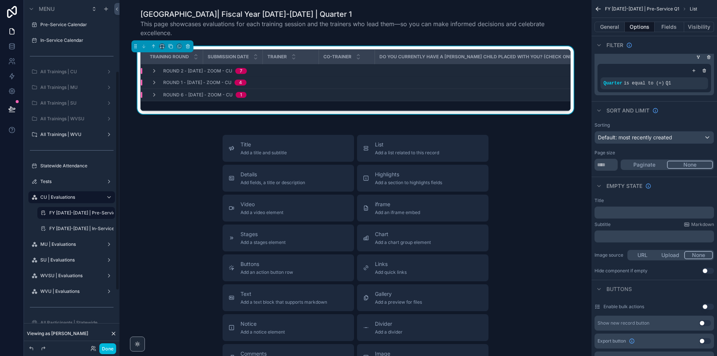
click at [73, 227] on label "FY [DATE]-[DATE] | In-Service Evaluations" at bounding box center [81, 229] width 64 height 6
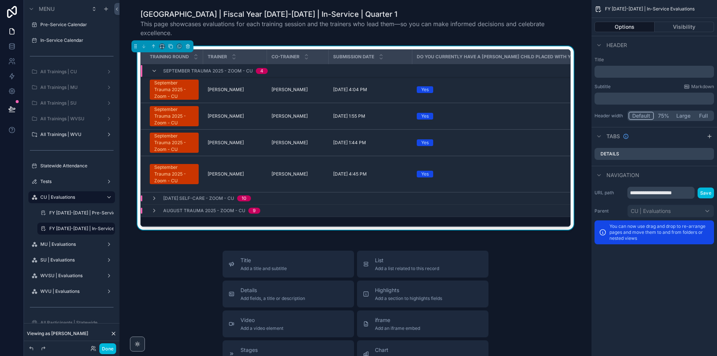
click at [108, 351] on button "Done" at bounding box center [107, 348] width 17 height 11
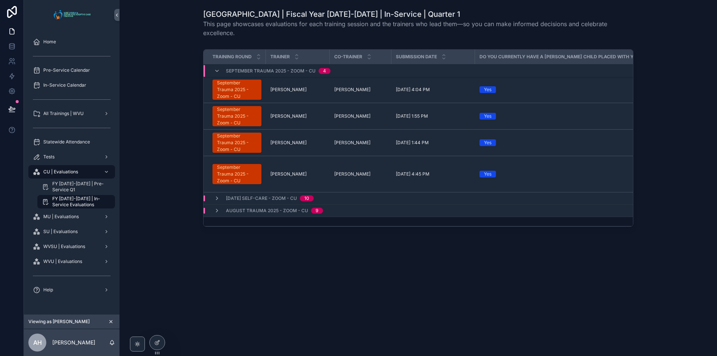
click at [73, 108] on div "All Trainings | WVU" at bounding box center [72, 114] width 78 height 12
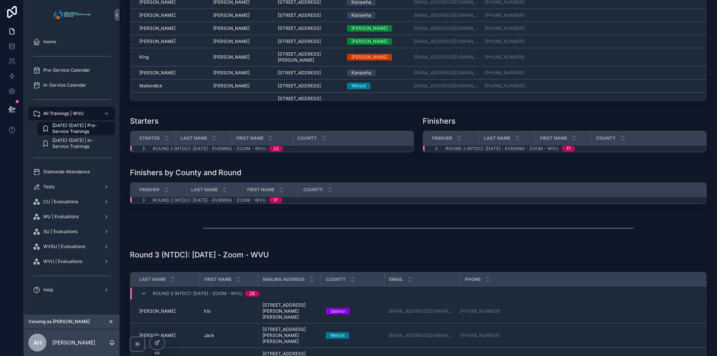
scroll to position [710, 0]
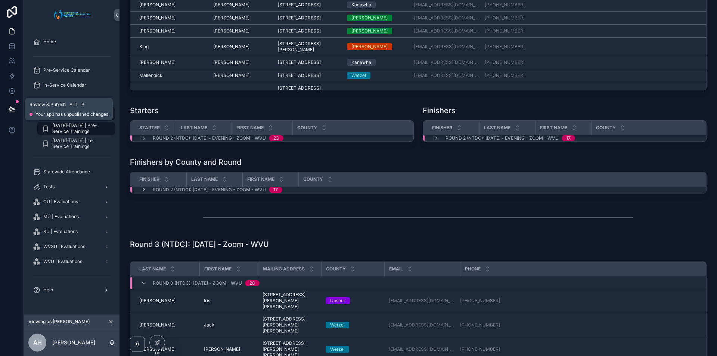
click at [14, 111] on icon at bounding box center [11, 108] width 7 height 7
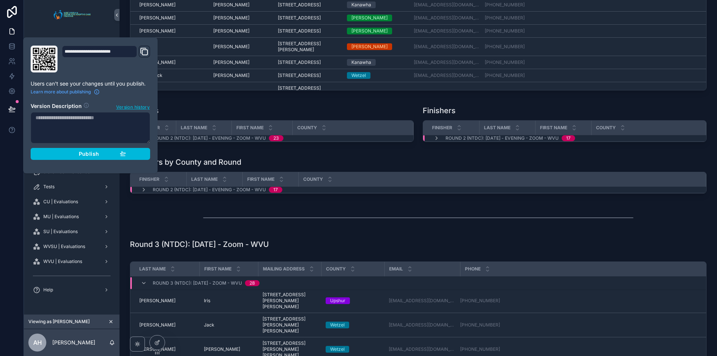
click at [95, 152] on span "Publish" at bounding box center [89, 154] width 20 height 7
